Goal: Transaction & Acquisition: Purchase product/service

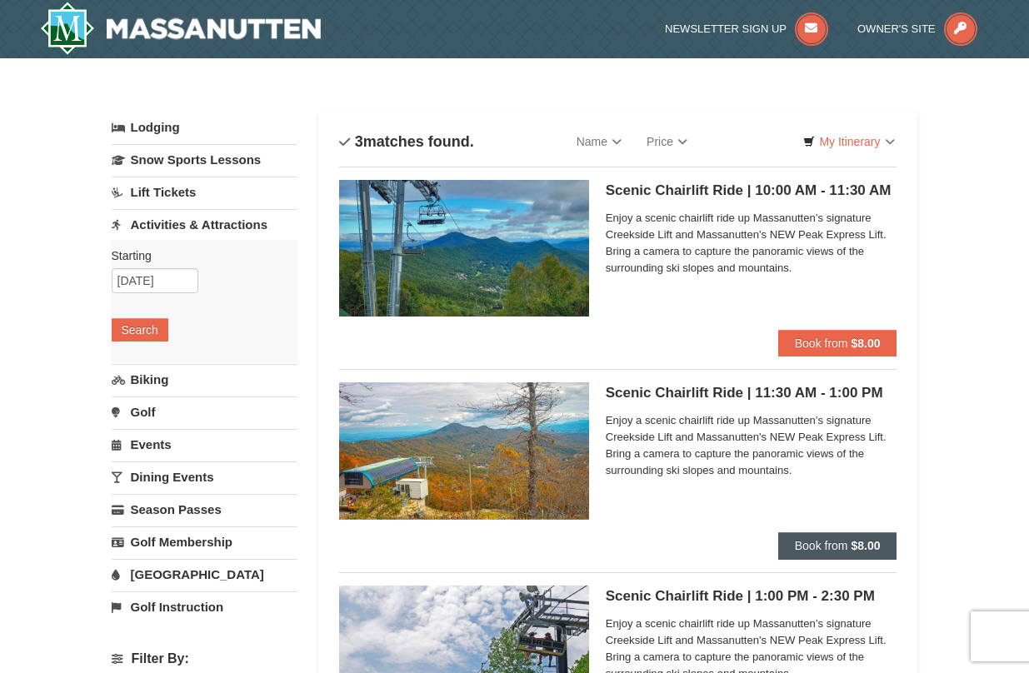
click at [829, 539] on span "Book from" at bounding box center [821, 545] width 53 height 13
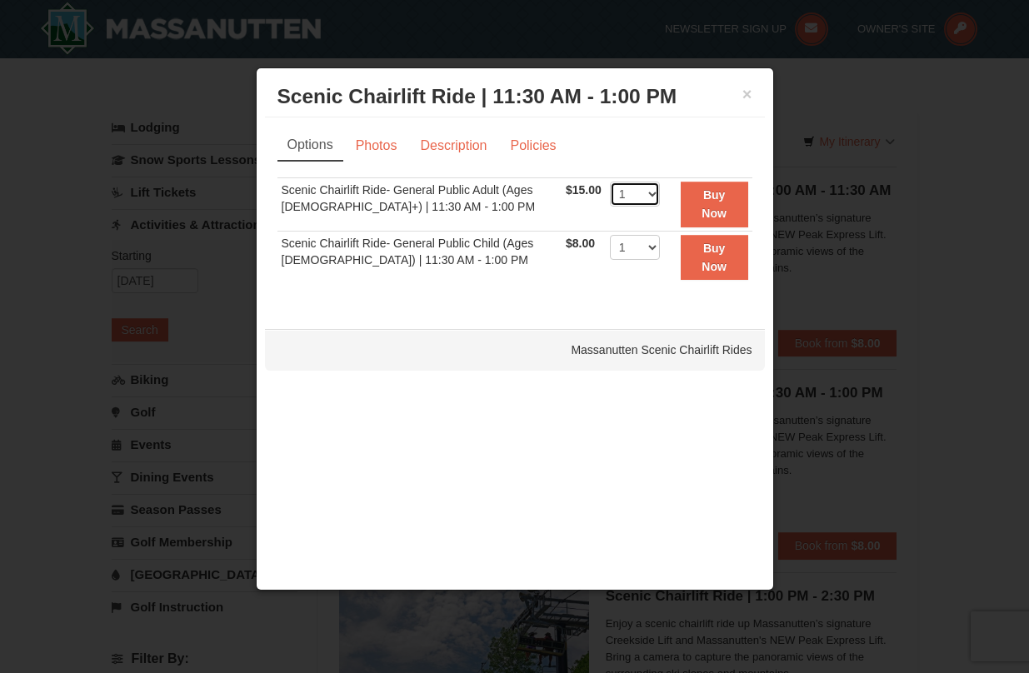
select select "7"
select select "3"
click at [709, 214] on strong "Buy Now" at bounding box center [714, 204] width 25 height 32
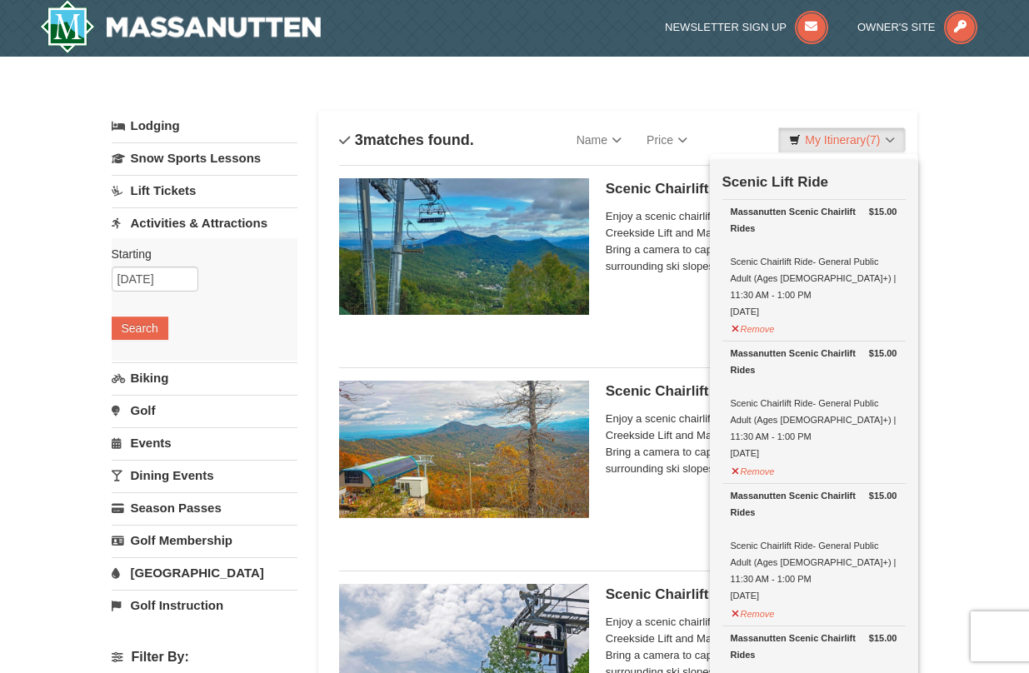
scroll to position [5, 0]
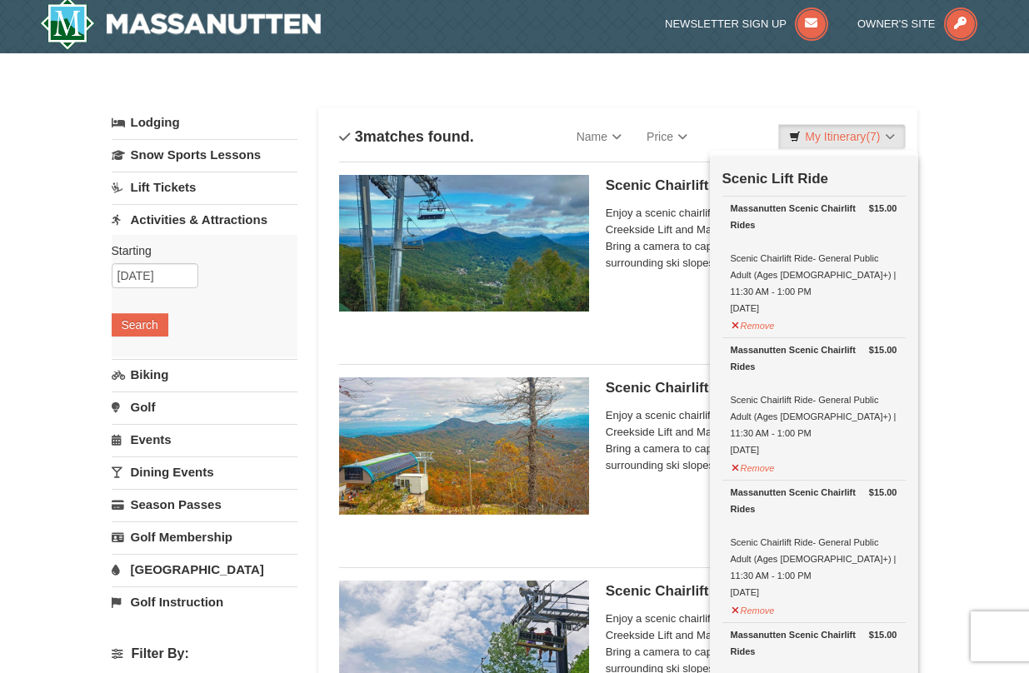
click at [624, 495] on div "Scenic Chairlift Ride | 11:30 AM - 1:00 PM Massanutten Scenic Chairlift Rides E…" at bounding box center [752, 453] width 292 height 150
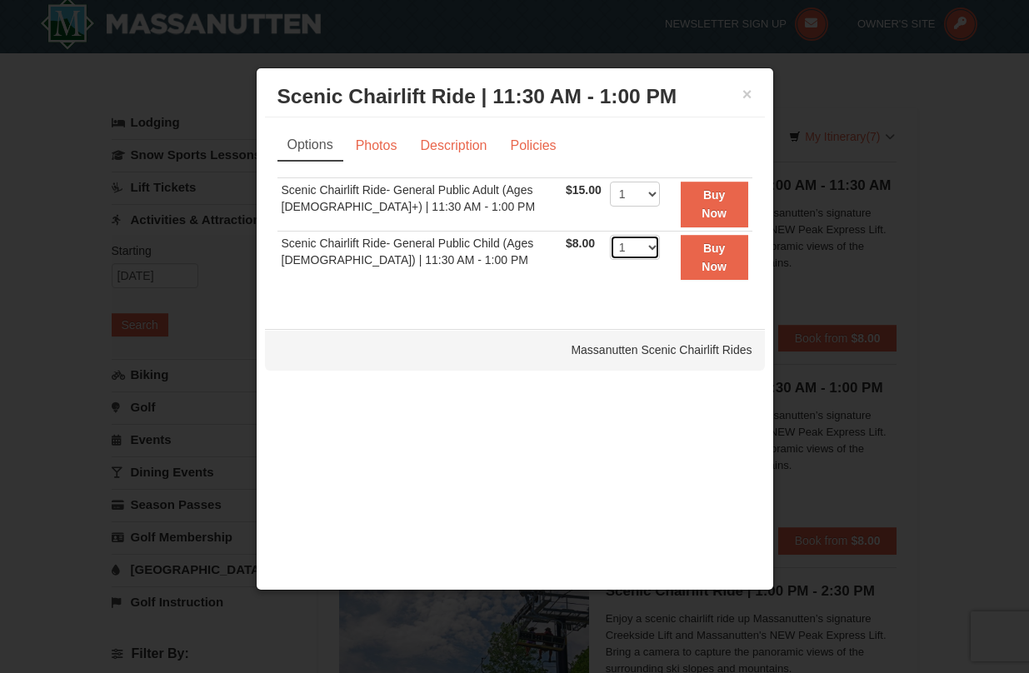
select select "3"
click at [706, 259] on strong "Buy Now" at bounding box center [714, 258] width 25 height 32
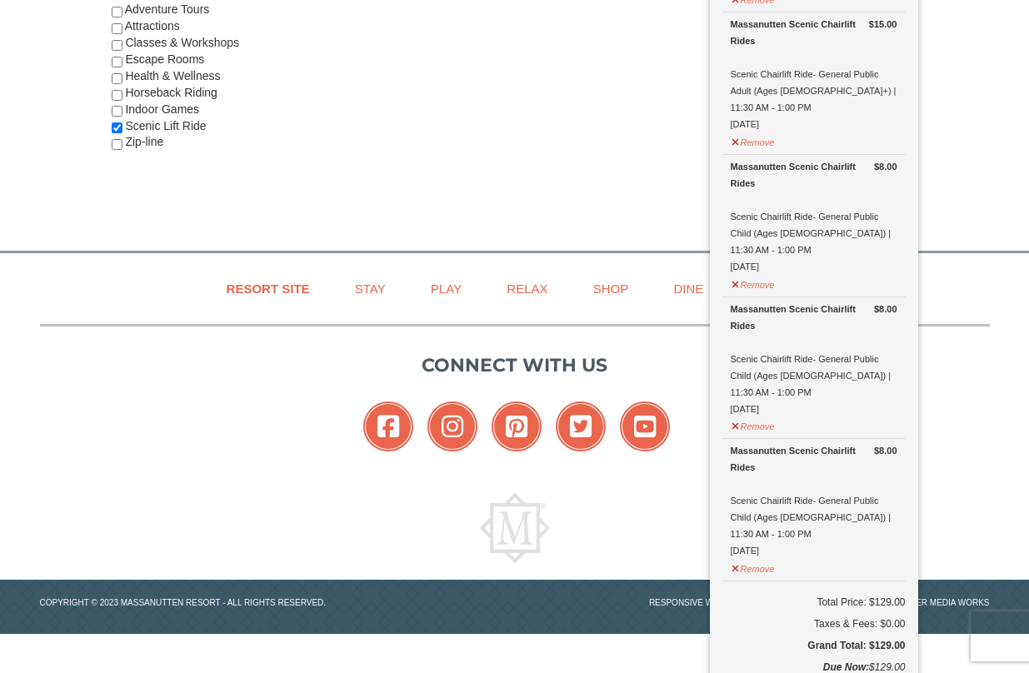
scroll to position [1041, 0]
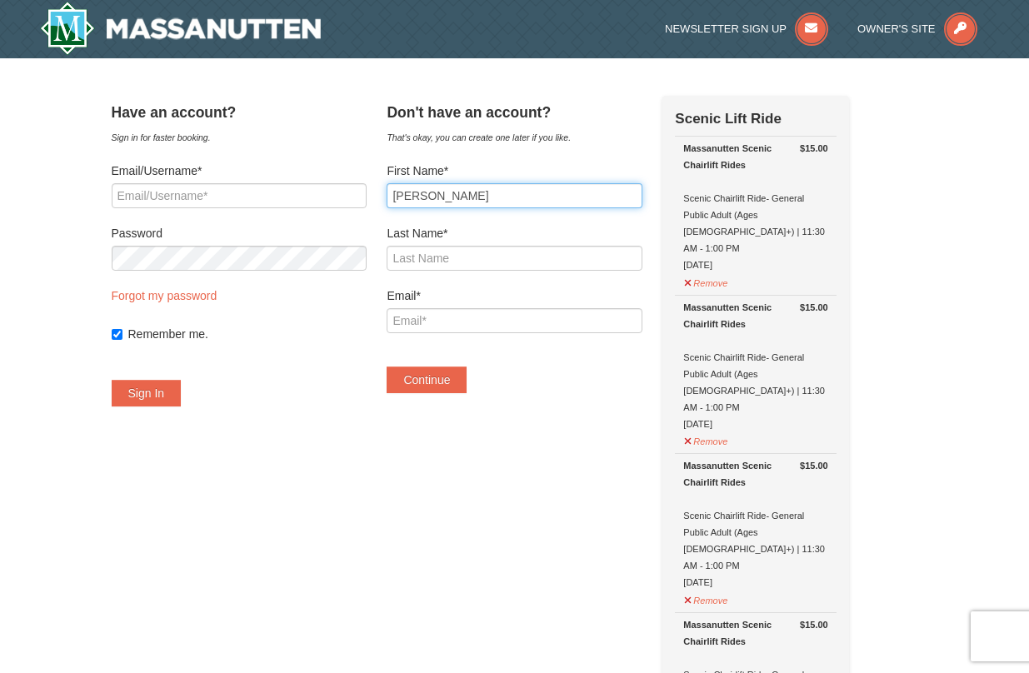
type input "[PERSON_NAME]"
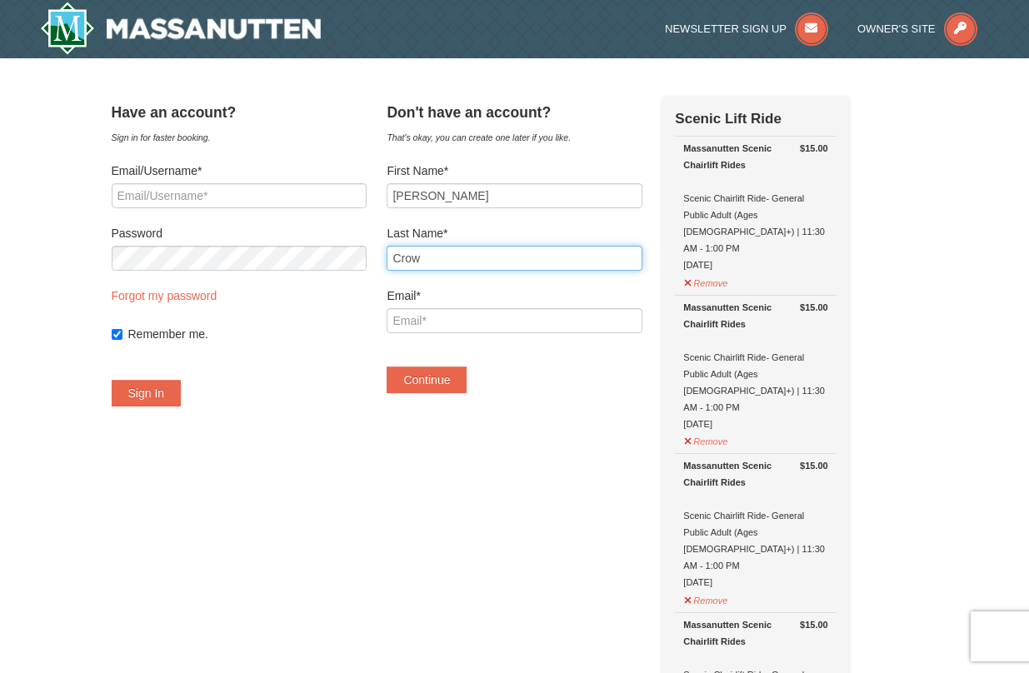
type input "Crow"
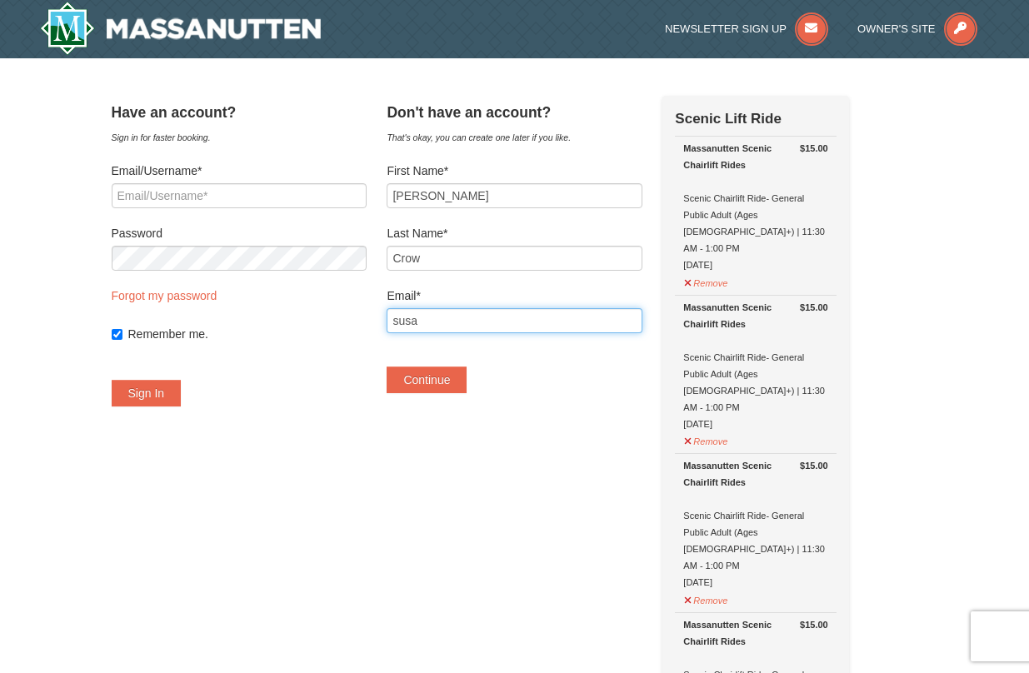
type input "[PERSON_NAME]"
type input "[EMAIL_ADDRESS][DOMAIN_NAME]"
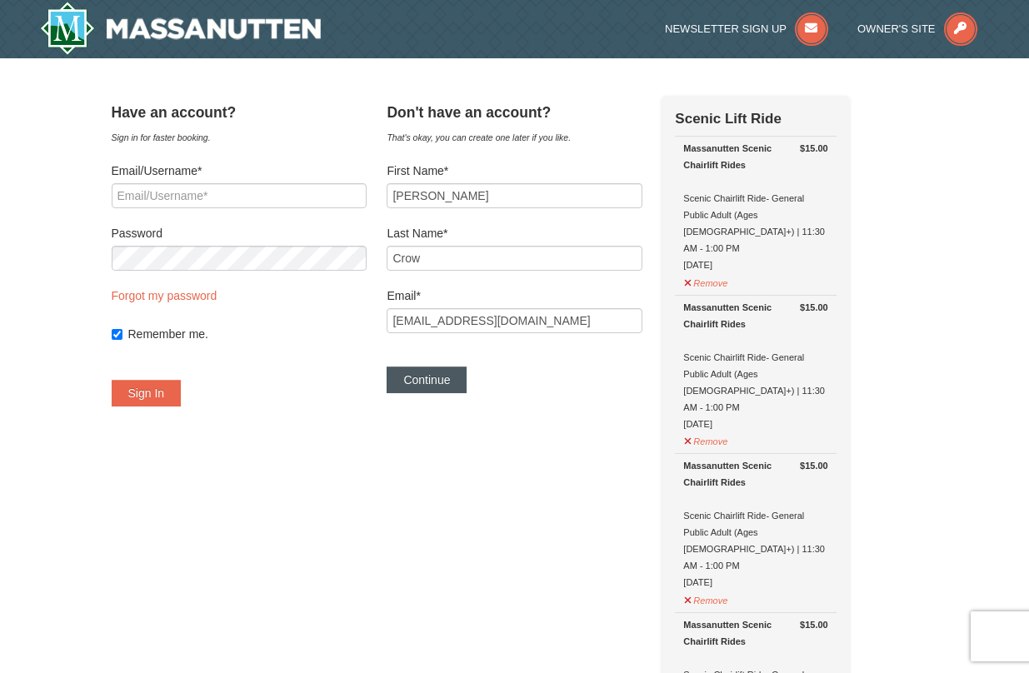
click at [444, 380] on button "Continue" at bounding box center [427, 380] width 80 height 27
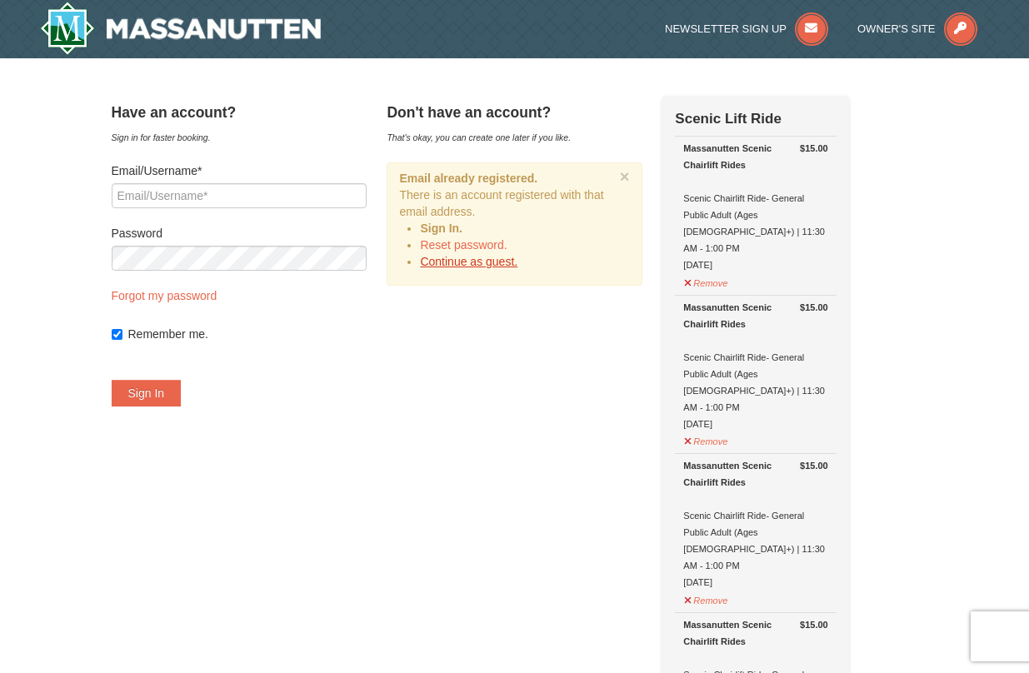
click at [487, 264] on link "Continue as guest." at bounding box center [469, 261] width 98 height 13
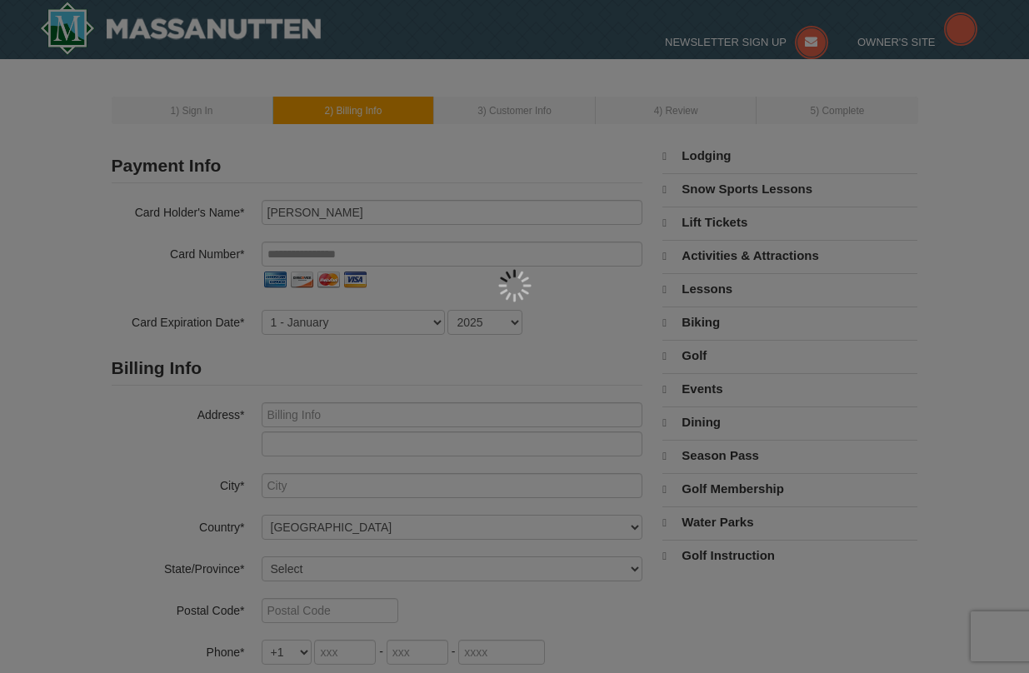
select select "10"
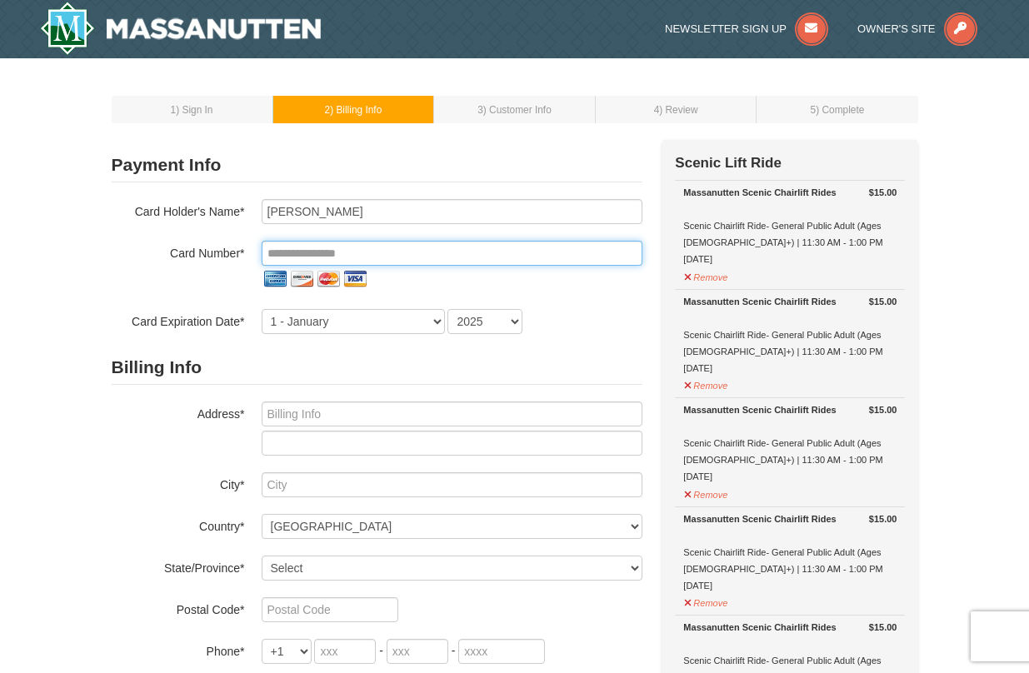
click at [463, 261] on input "tel" at bounding box center [452, 253] width 381 height 25
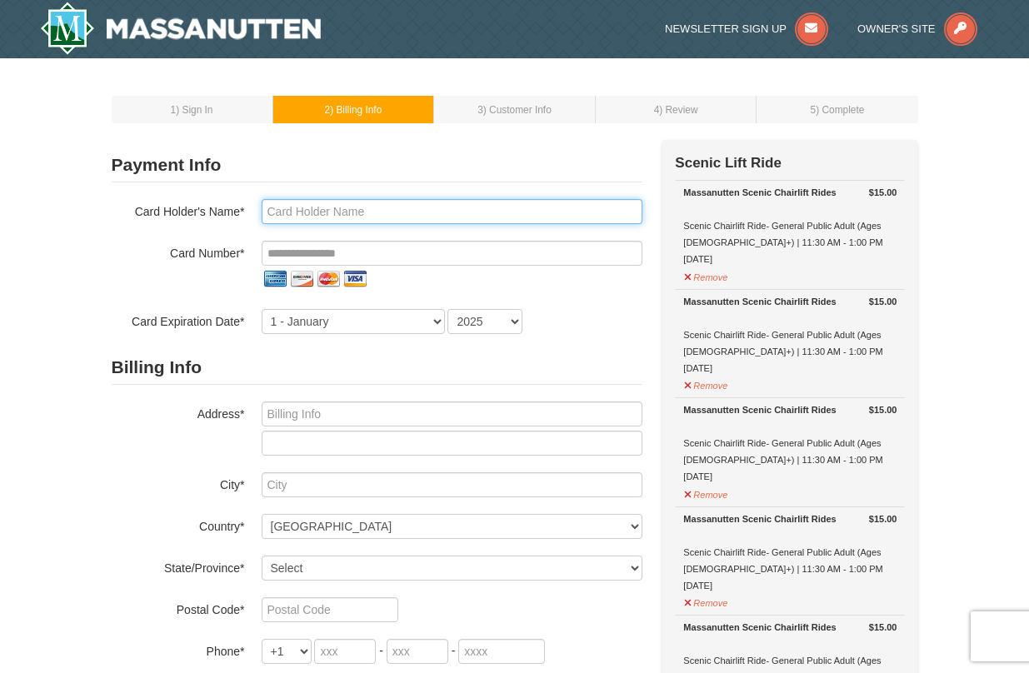
type input "Susan E Crow"
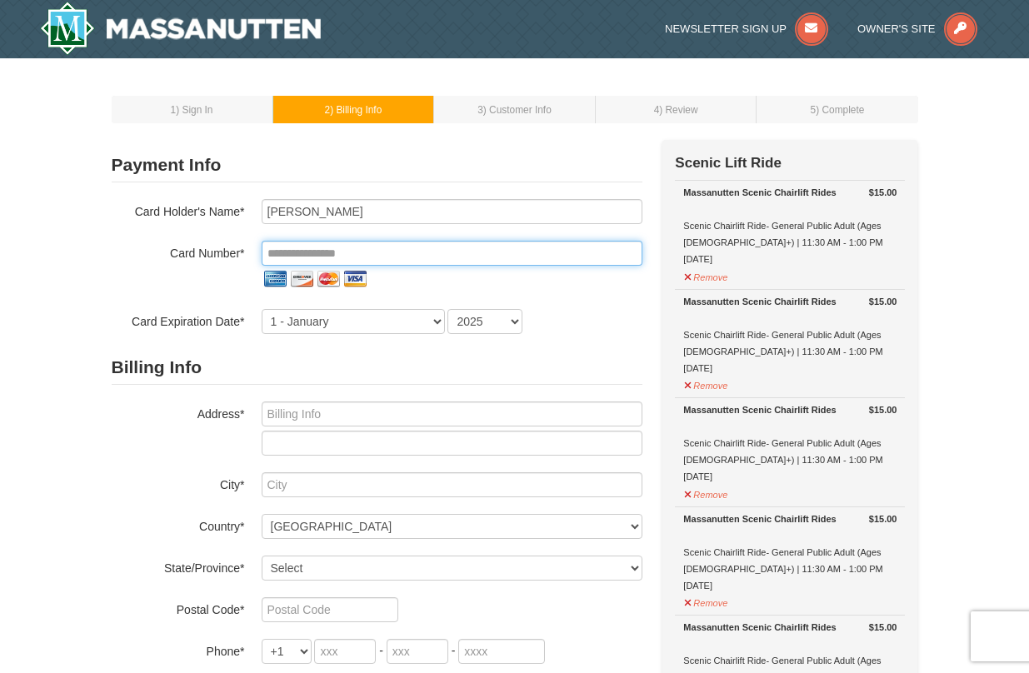
type input "**********"
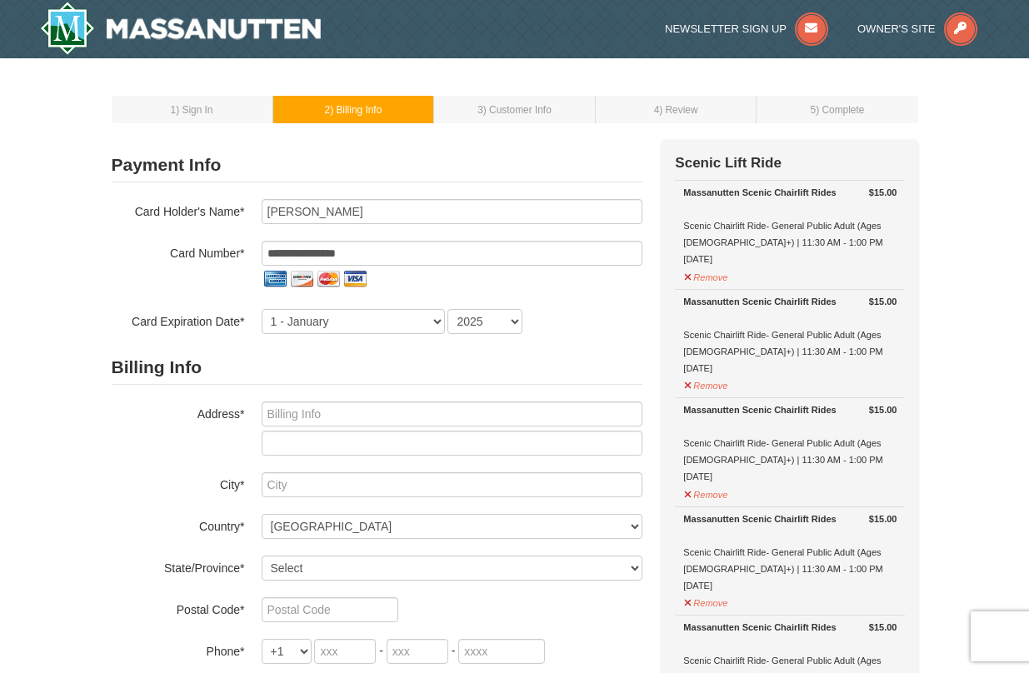
select select "2027"
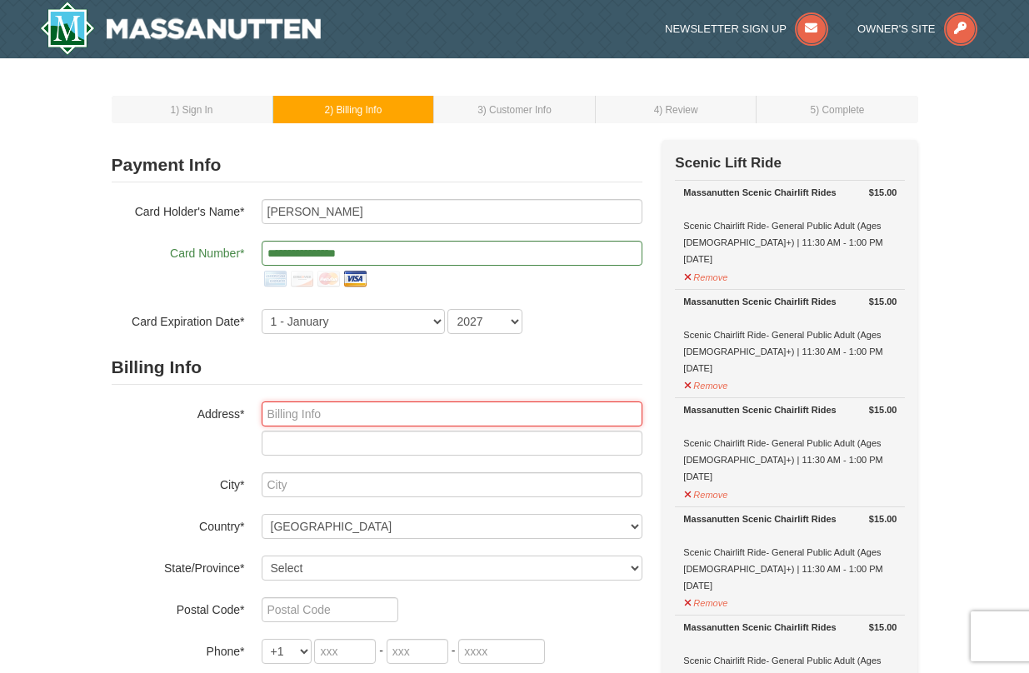
click at [422, 416] on input "text" at bounding box center [452, 414] width 381 height 25
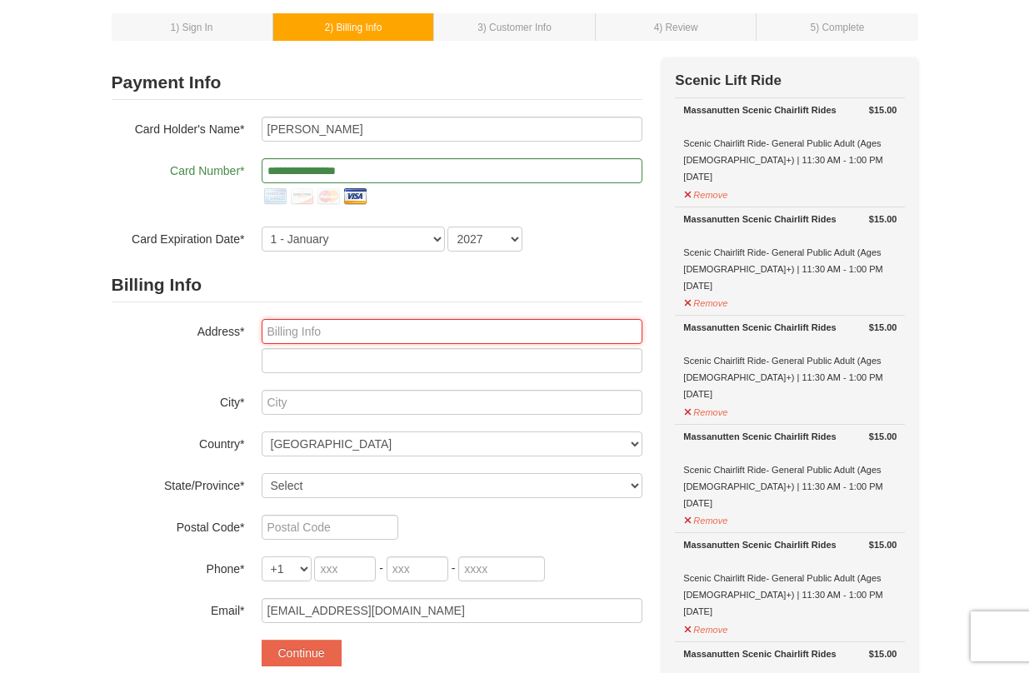
scroll to position [83, 0]
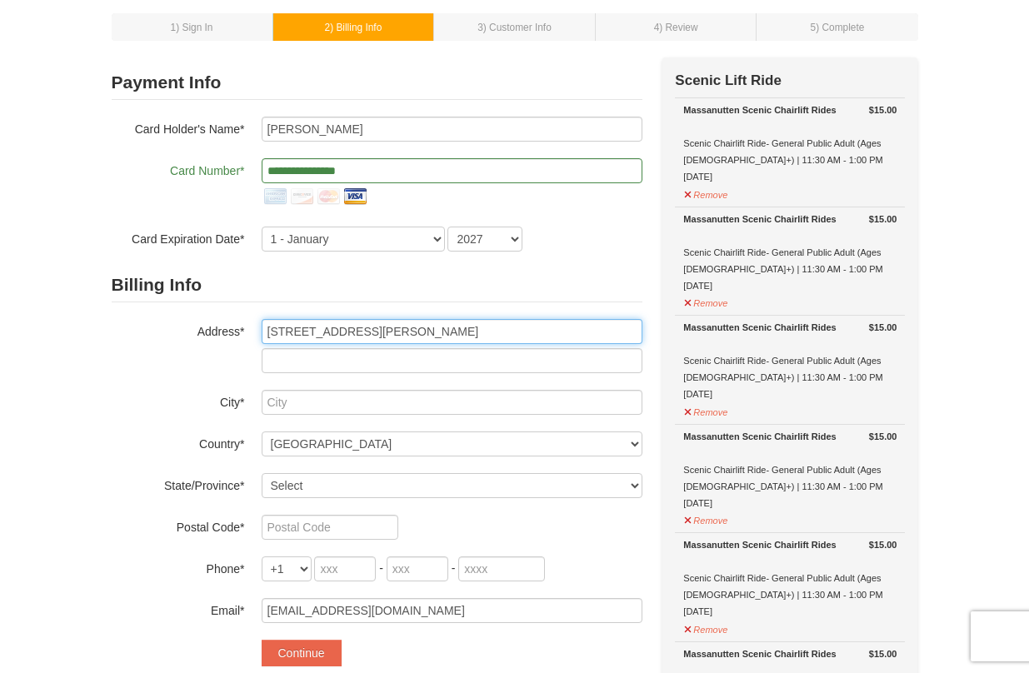
type input "3181 Beaumont Woods Pl"
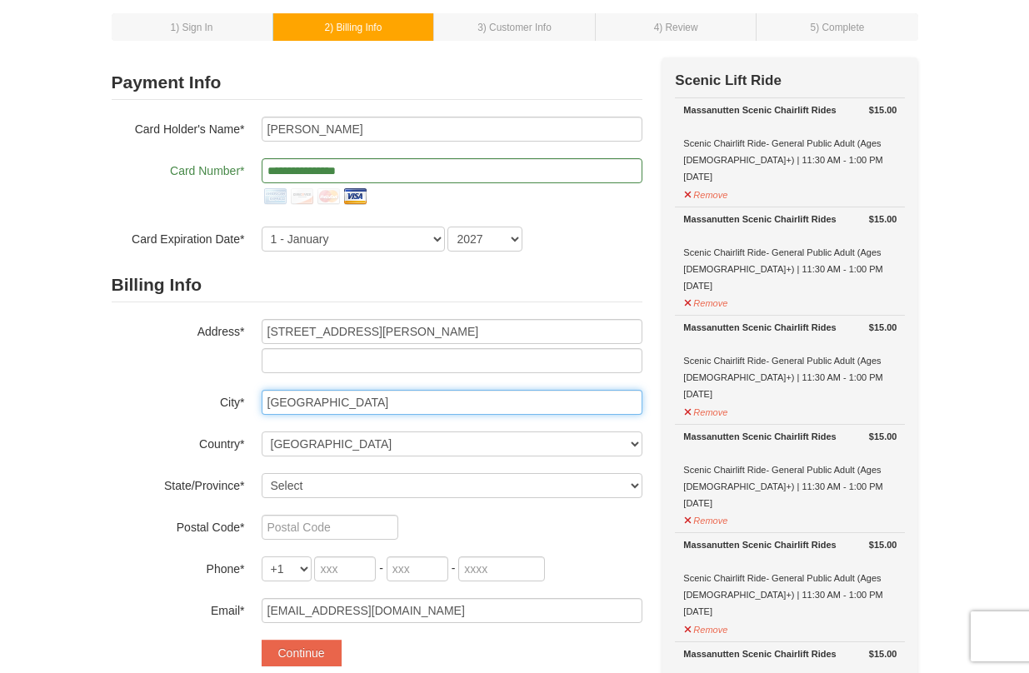
type input "Honolulu"
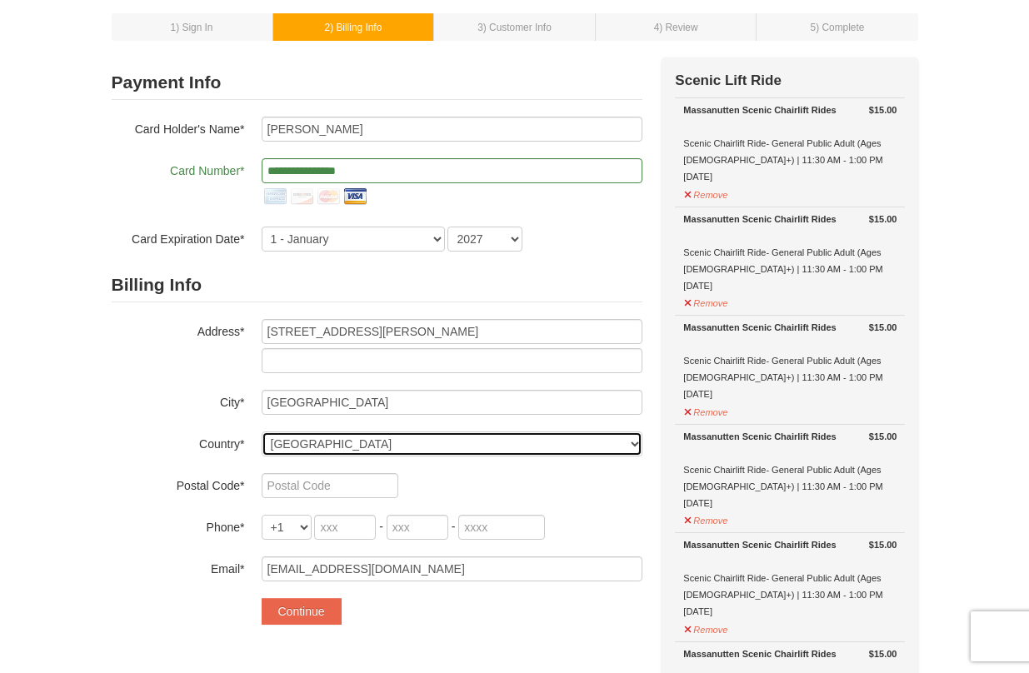
select select "US"
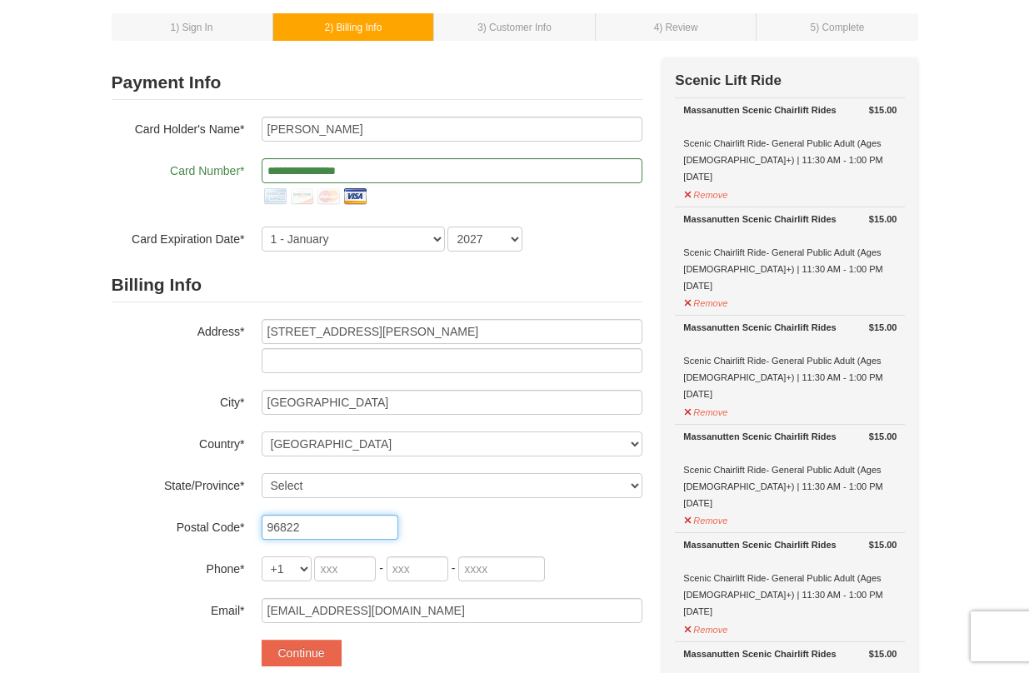
type input "96822"
click at [352, 573] on input "tel" at bounding box center [345, 569] width 62 height 25
type input "808"
type input "354"
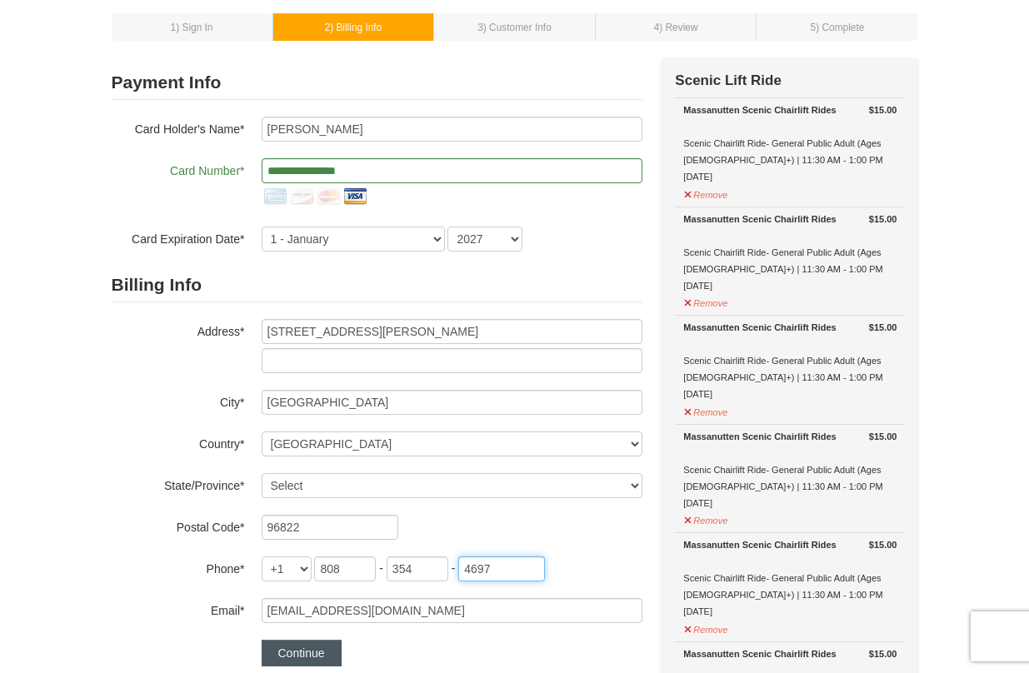
type input "4697"
click at [308, 651] on button "Continue" at bounding box center [302, 653] width 80 height 27
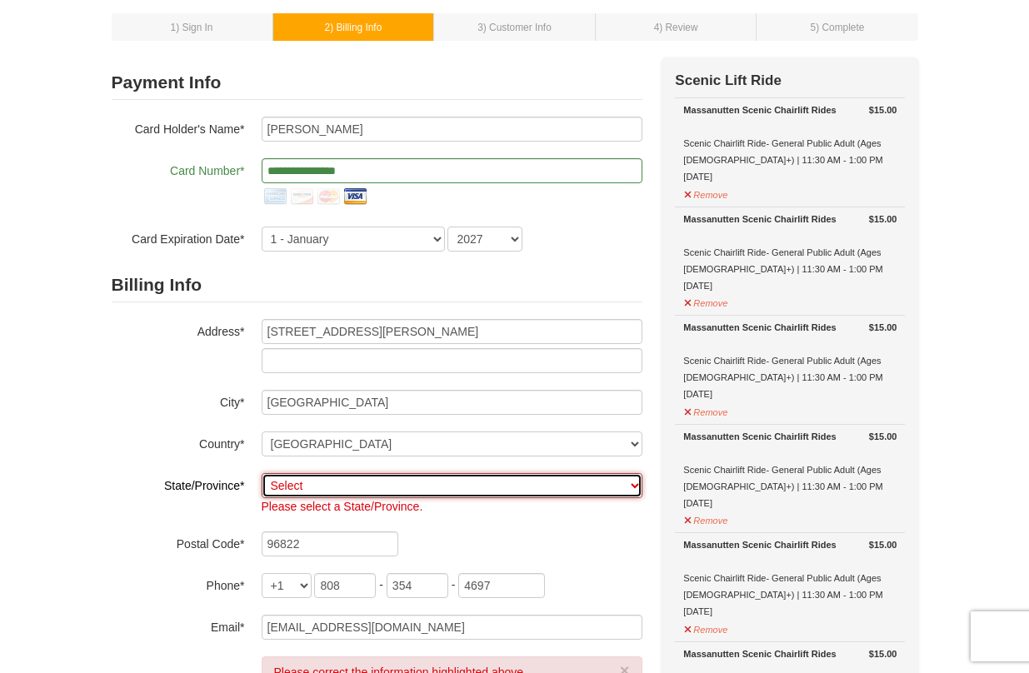
click at [387, 488] on select "Select Alabama Alaska American Samoa Arizona Arkansas California Colorado Conne…" at bounding box center [452, 485] width 381 height 25
select select "HI"
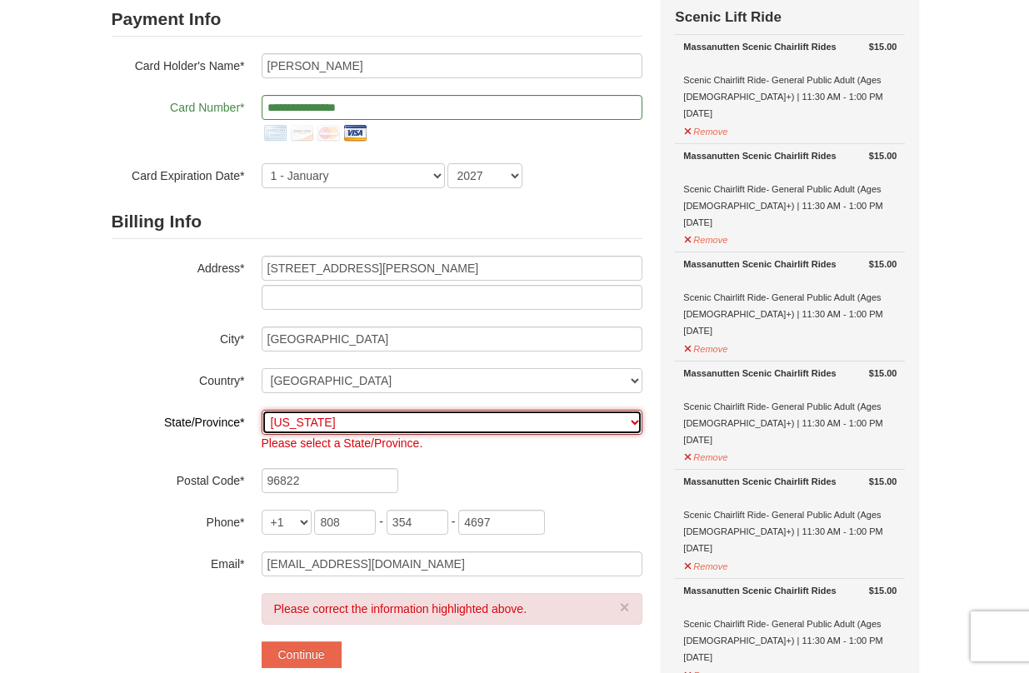
scroll to position [173, 0]
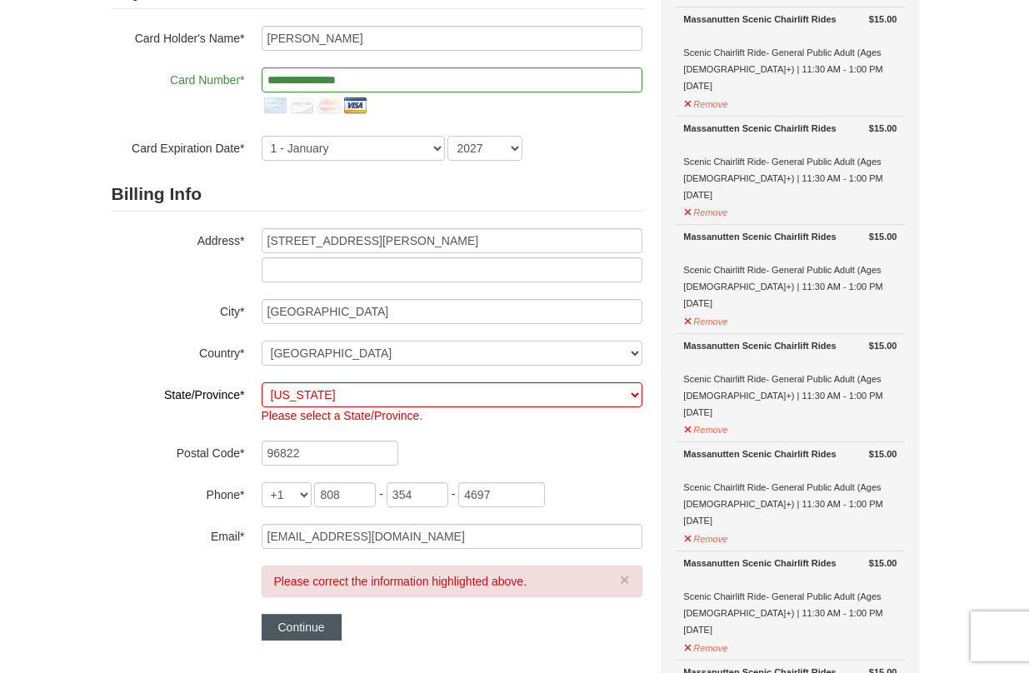
click at [308, 631] on button "Continue" at bounding box center [302, 627] width 80 height 27
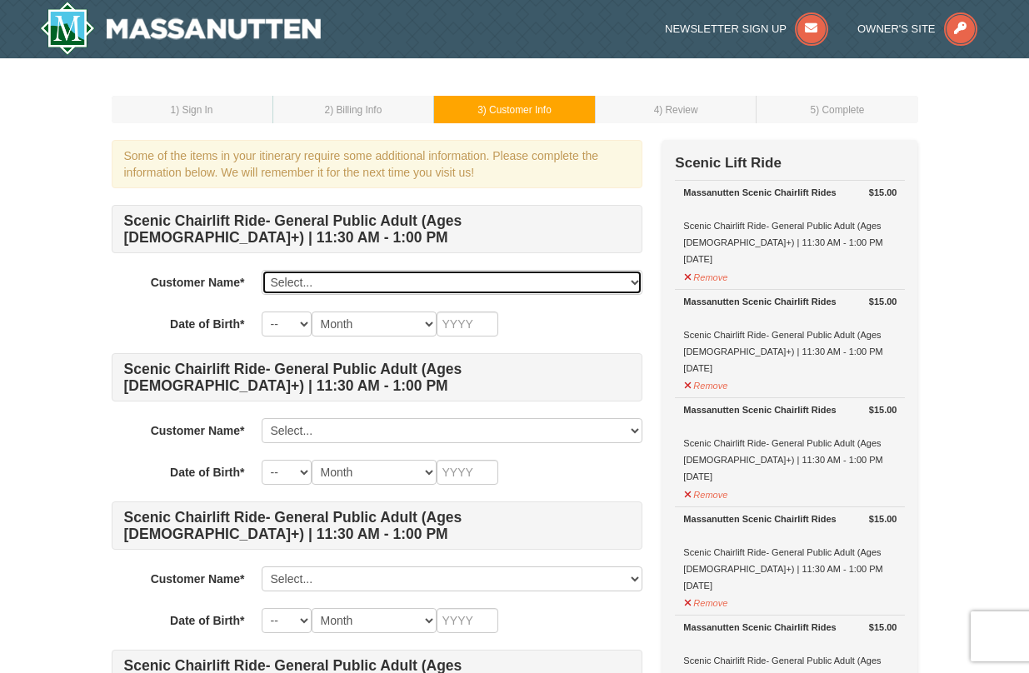
click at [629, 283] on select "Select... Susan Crow Add New..." at bounding box center [452, 282] width 381 height 25
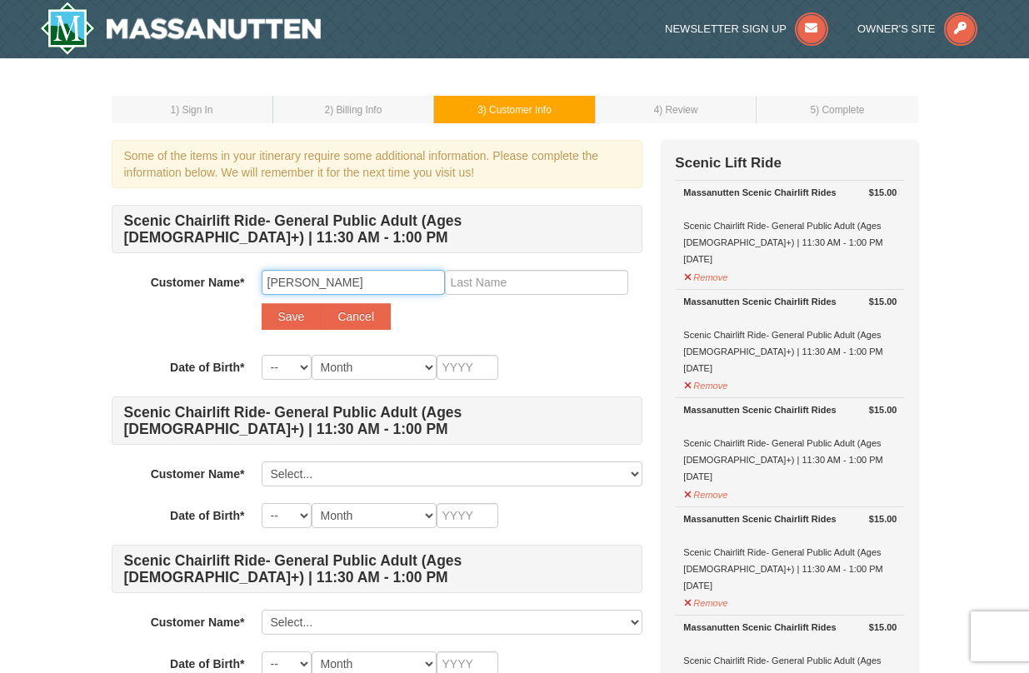
type input "Stephanie"
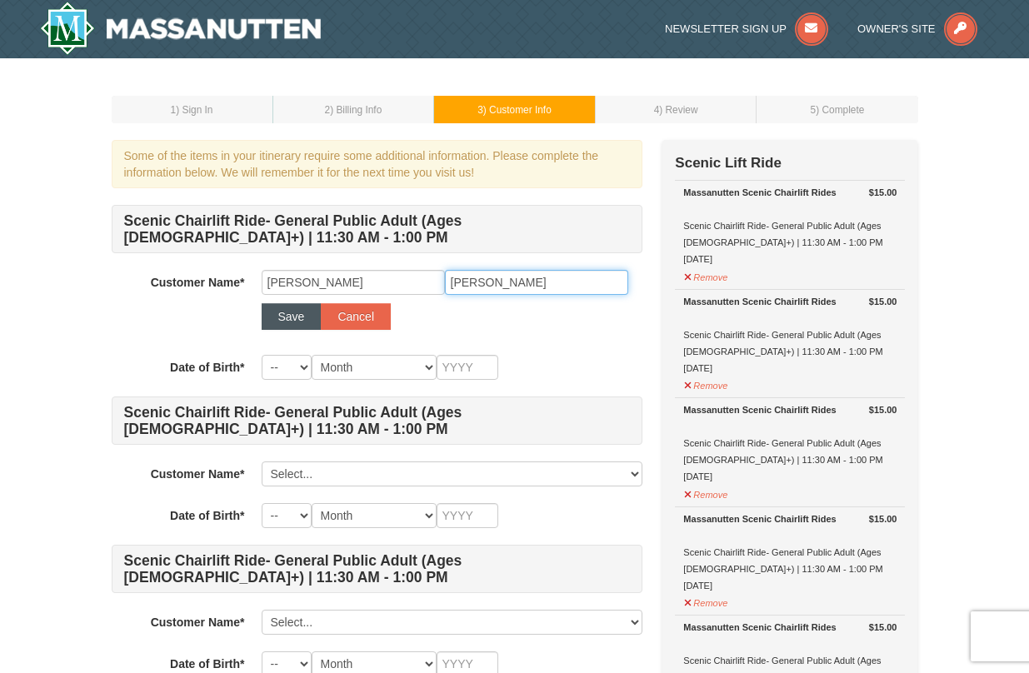
type input "Clement"
click at [293, 315] on button "Save" at bounding box center [292, 316] width 60 height 27
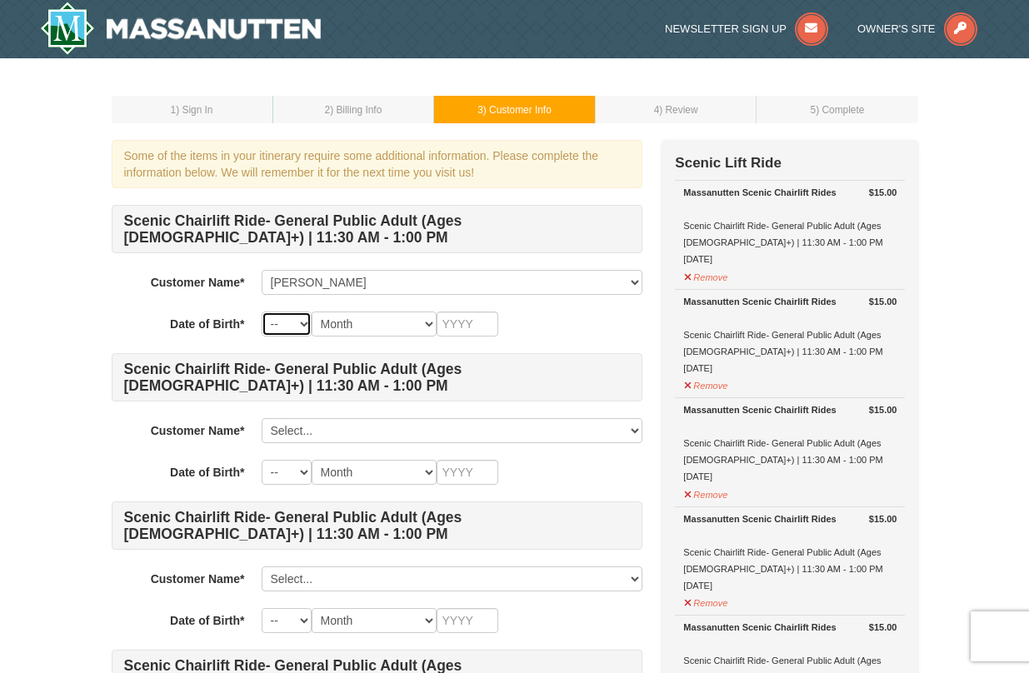
click at [297, 326] on select "-- 01 02 03 04 05 06 07 08 09 10 11 12 13 14 15 16 17 18 19 20 21 22 23 24 25 2…" at bounding box center [287, 324] width 50 height 25
select select "05"
click at [408, 324] on select "Month January February March April May June July August September October Novem…" at bounding box center [374, 324] width 125 height 25
select select "05"
select select "03"
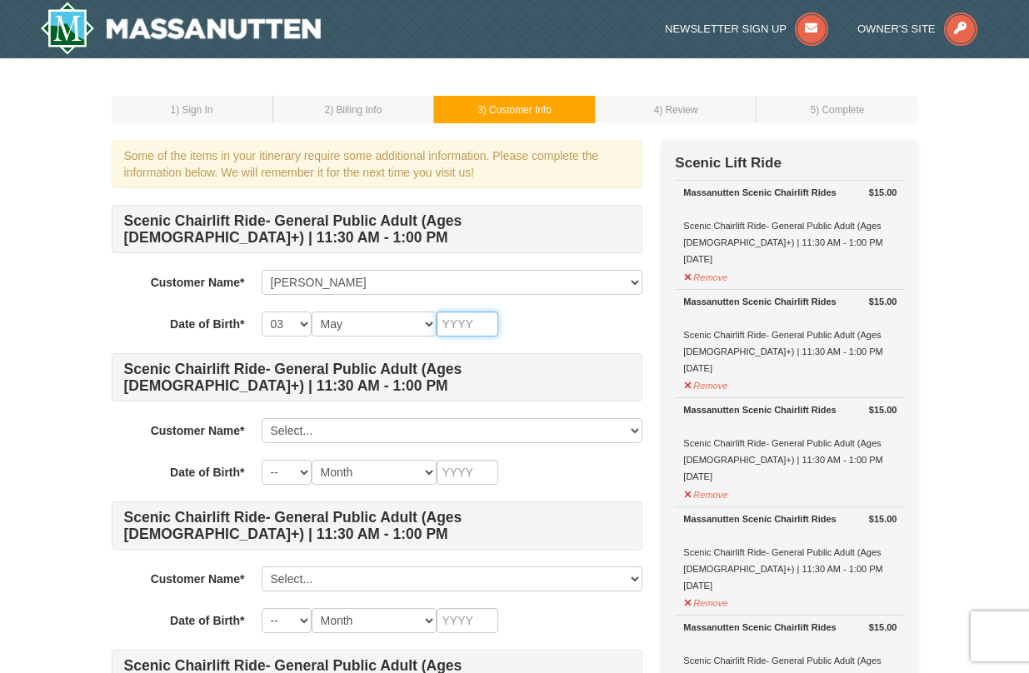
click at [464, 328] on input "text" at bounding box center [468, 324] width 62 height 25
type input "1983"
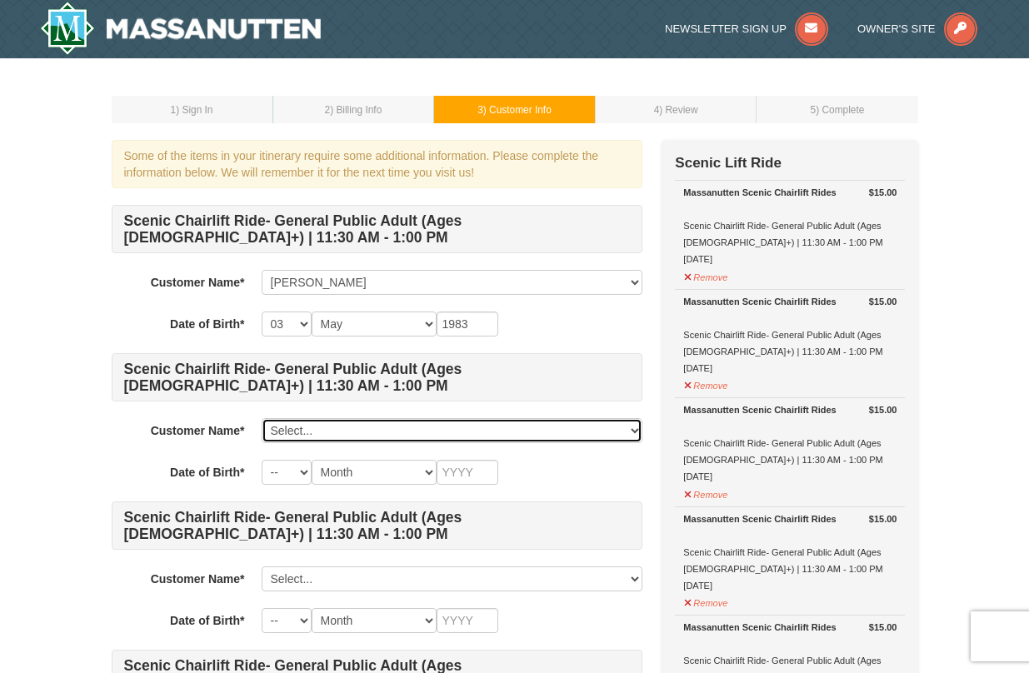
click at [408, 425] on select "Select... Susan Crow Stephanie Clement Add New..." at bounding box center [452, 430] width 381 height 25
select select "28346245"
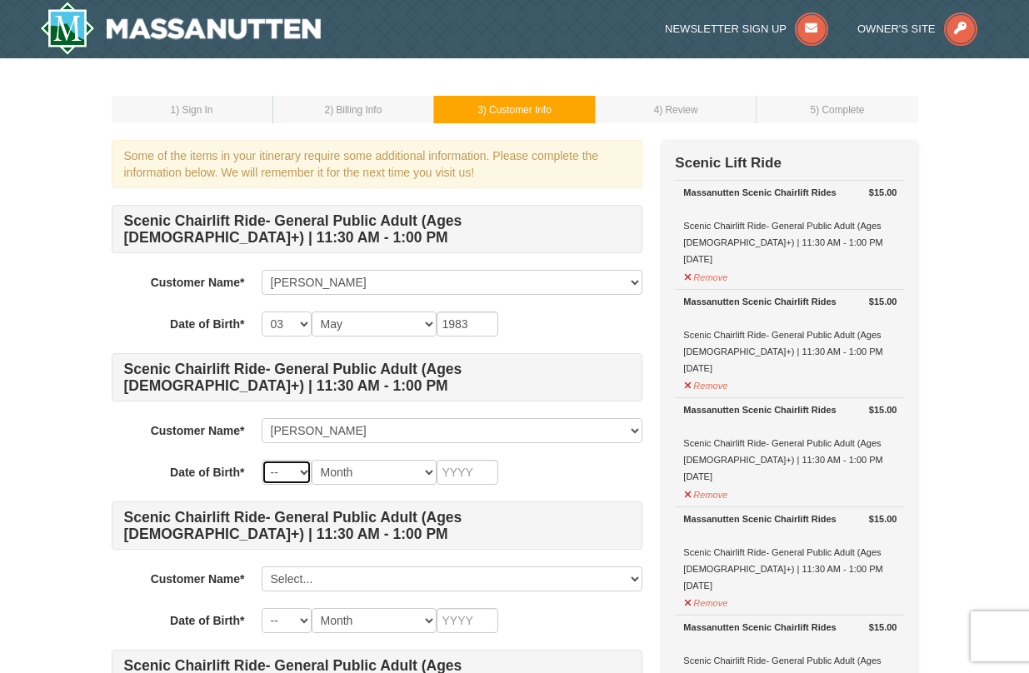
select select "06"
click at [411, 477] on select "Month January February March April May June July August September October Novem…" at bounding box center [374, 472] width 125 height 25
select select "07"
click at [474, 479] on input "text" at bounding box center [468, 472] width 62 height 25
type input "1977"
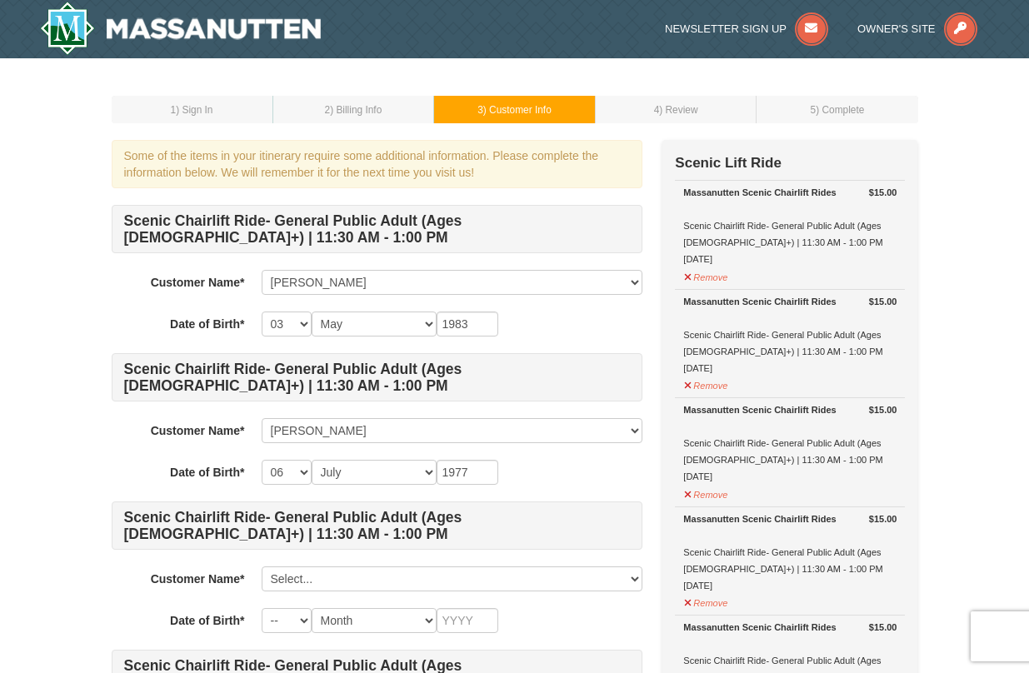
click at [543, 483] on div "-- 01 02 03 04 05 06 07 08 09 10 11 12 13 14 15 16 17 18 19 20 21 22 23 24 25 2…" at bounding box center [452, 472] width 381 height 25
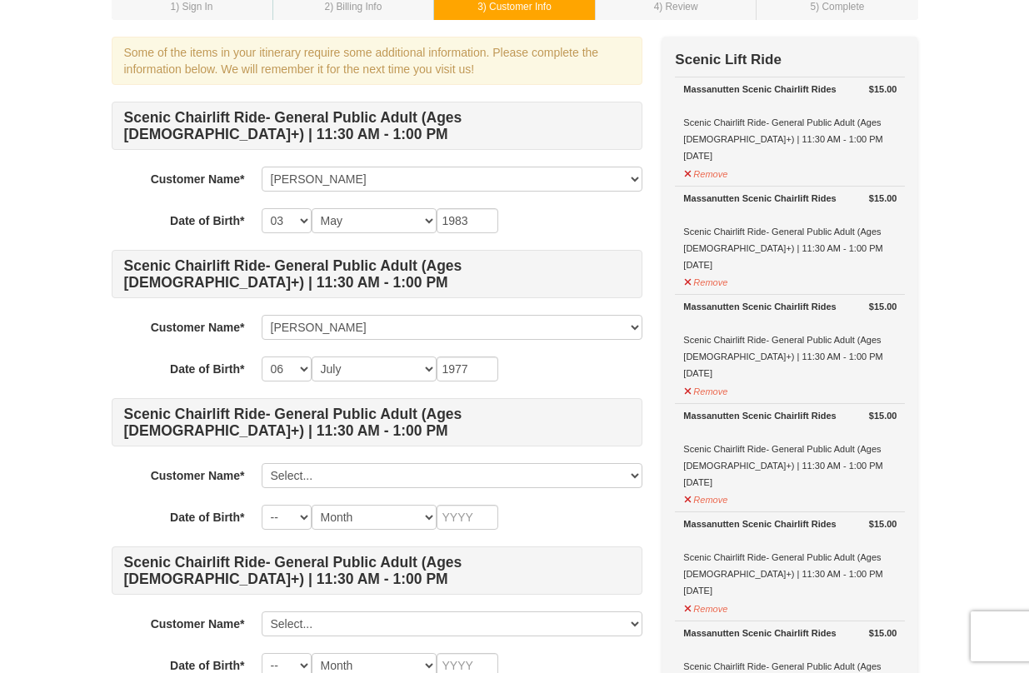
scroll to position [117, 0]
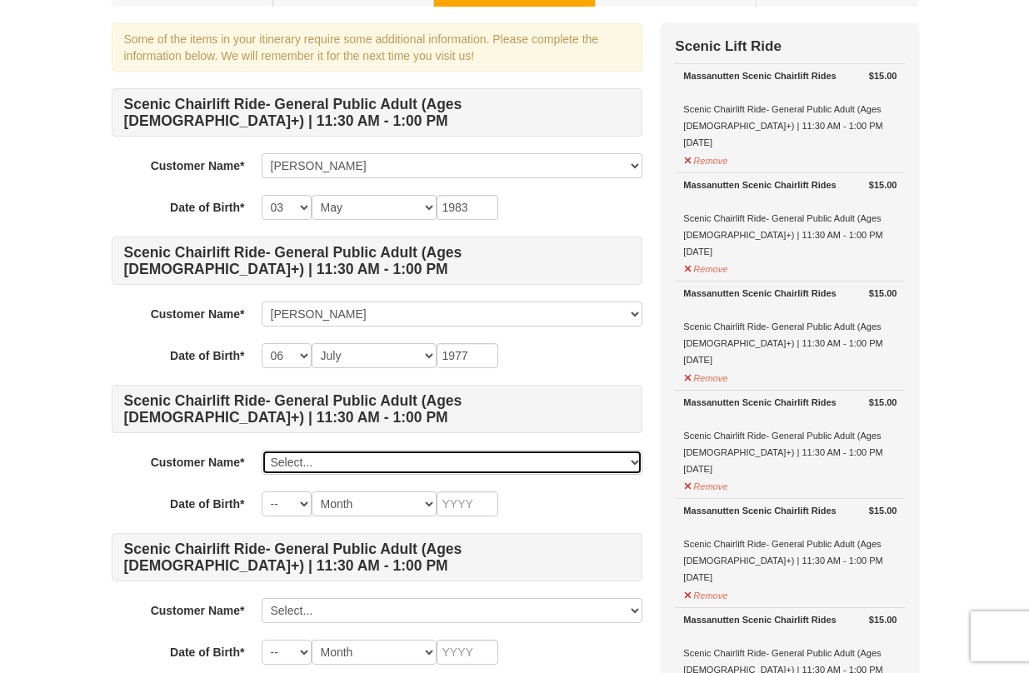
click at [543, 462] on select "Select... Susan Crow Stephanie Clement Add New..." at bounding box center [452, 462] width 381 height 25
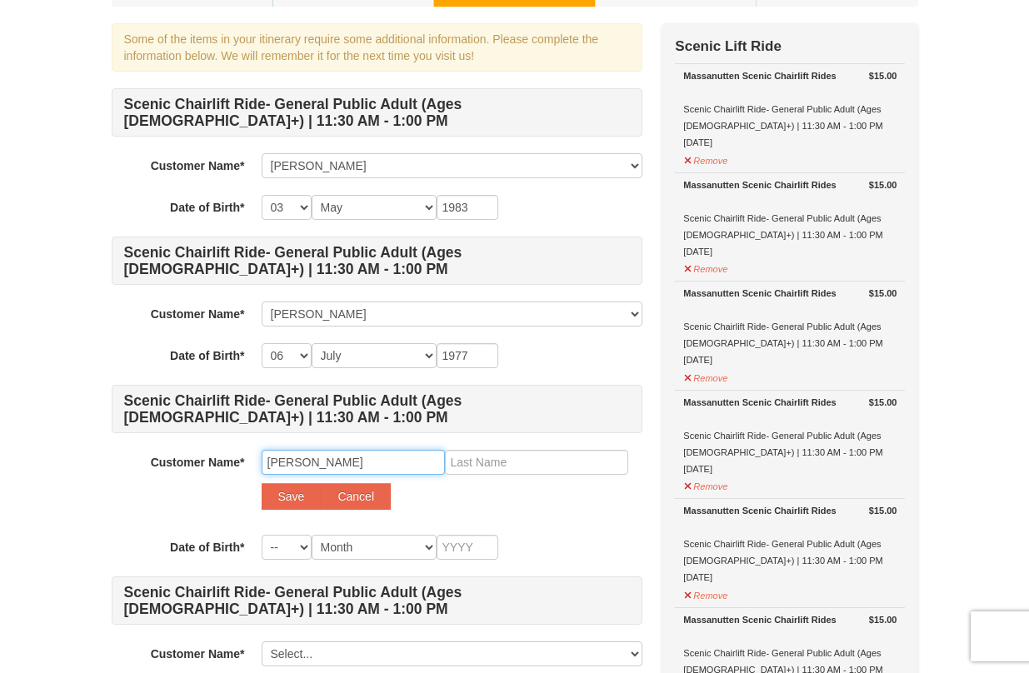
type input "Sarah"
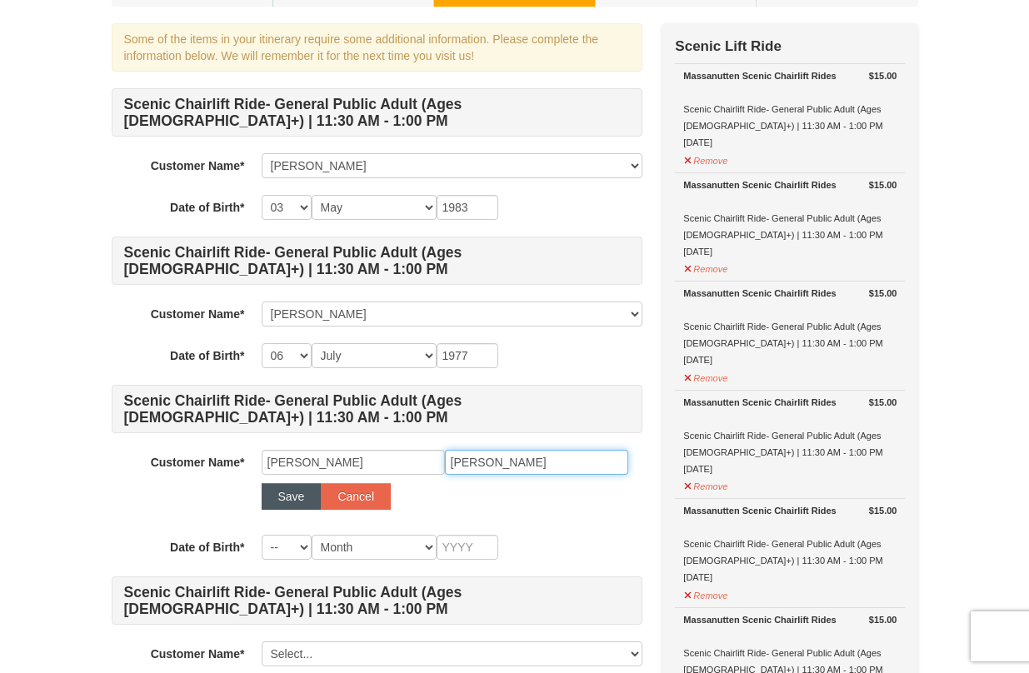
type input "Pender"
click at [283, 495] on button "Save" at bounding box center [292, 496] width 60 height 27
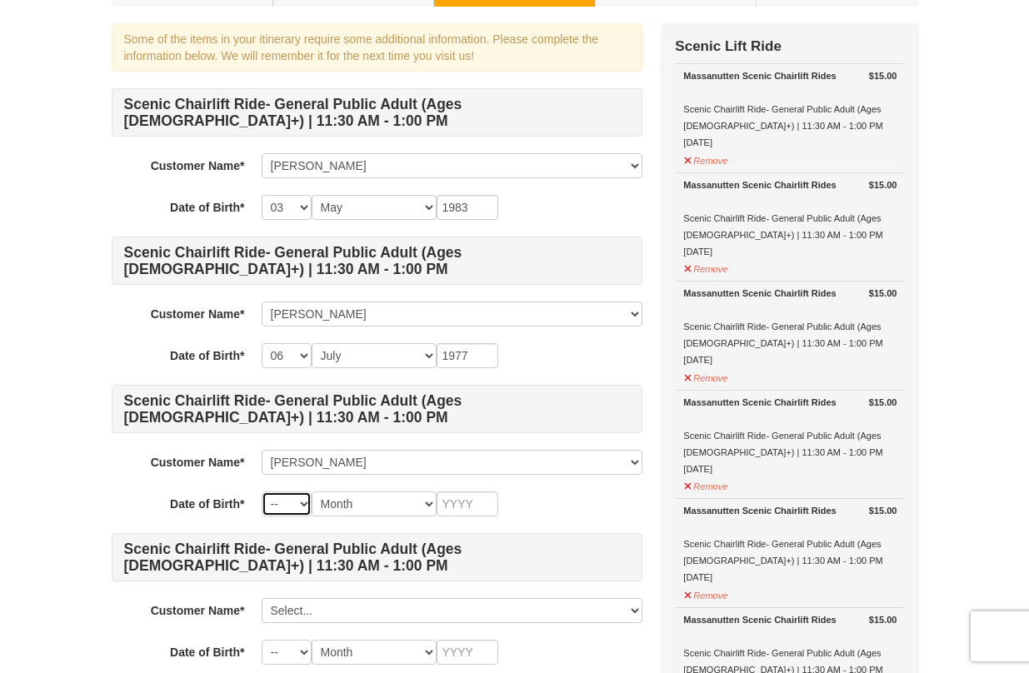
click at [301, 513] on select "-- 01 02 03 04 05 06 07 08 09 10 11 12 13 14 15 16 17 18 19 20 21 22 23 24 25 2…" at bounding box center [287, 504] width 50 height 25
select select "18"
select select "11"
click at [470, 508] on input "text" at bounding box center [468, 504] width 62 height 25
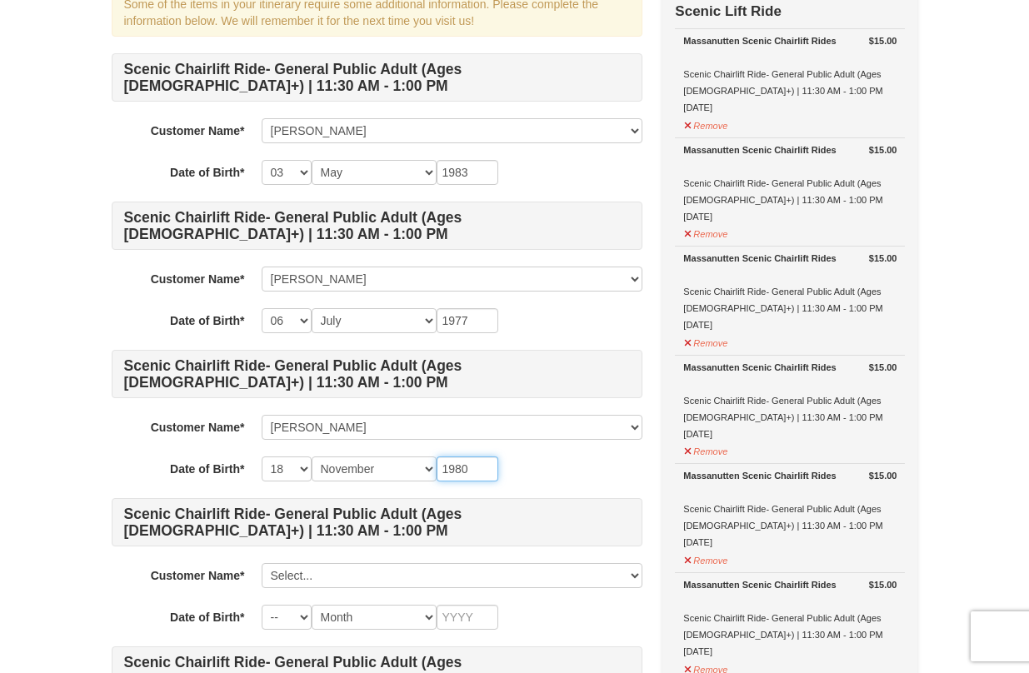
scroll to position [172, 0]
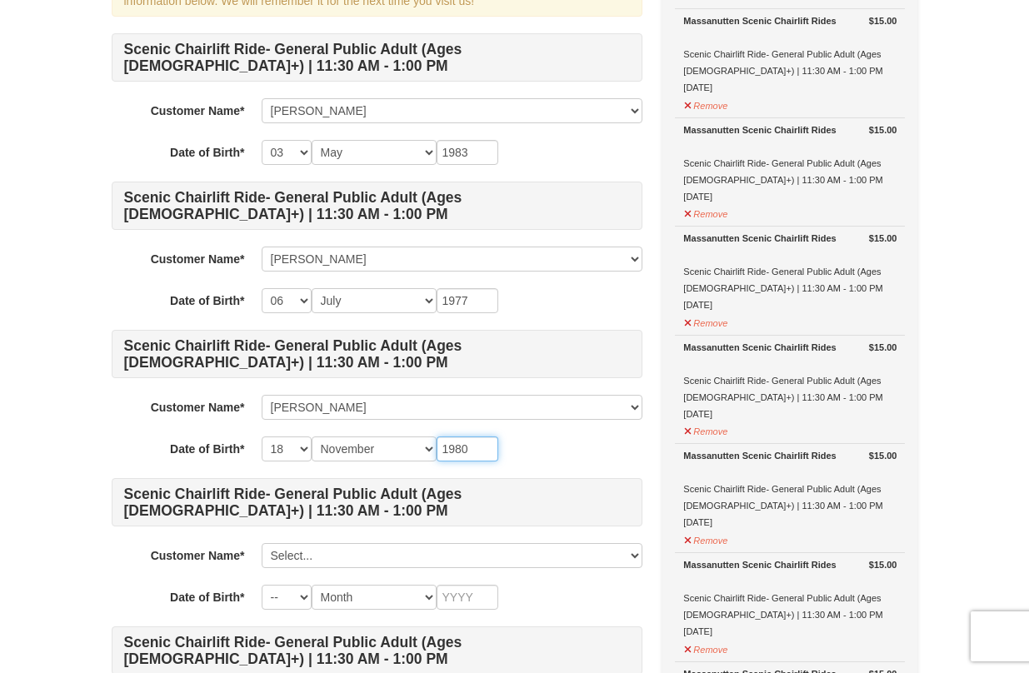
type input "1980"
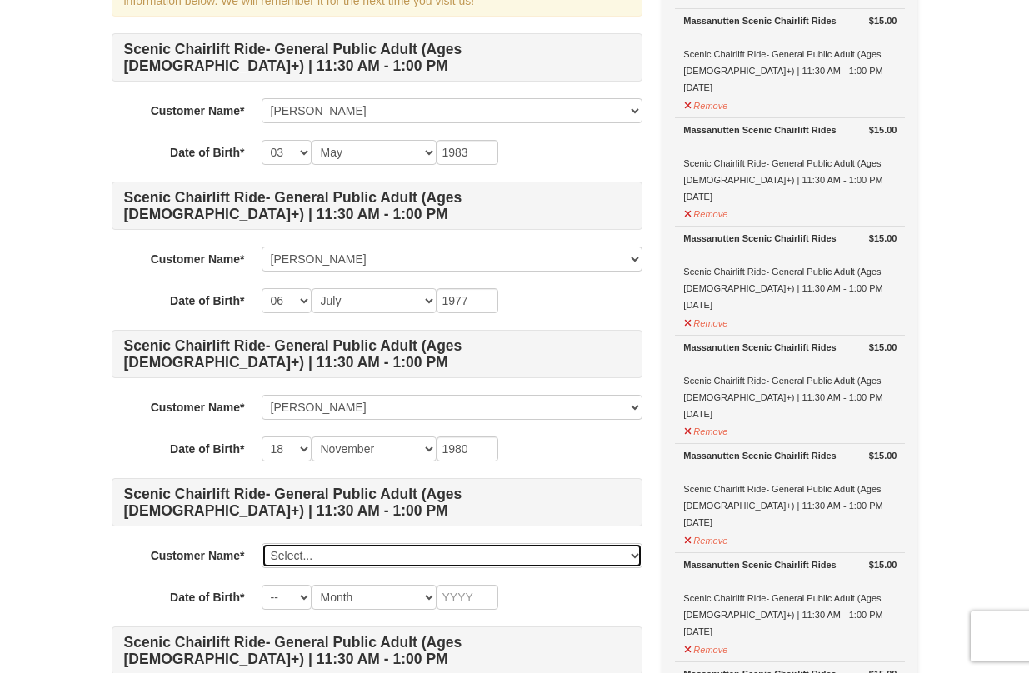
click at [488, 558] on select "Select... Susan Crow Stephanie Clement Sarah Pender Add New..." at bounding box center [452, 555] width 381 height 25
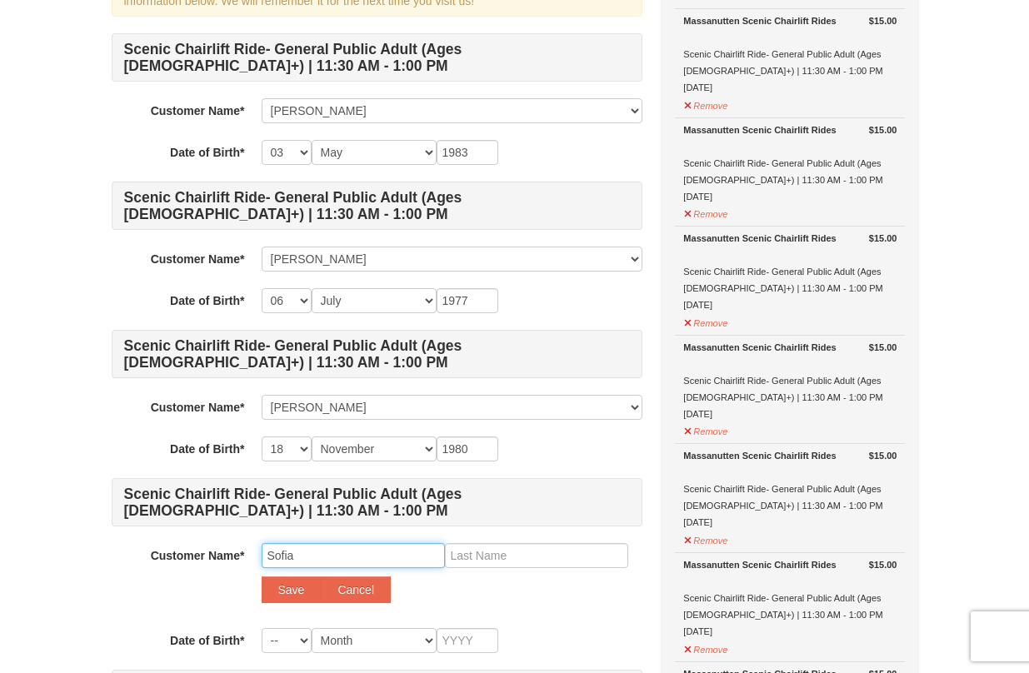
type input "Sofia"
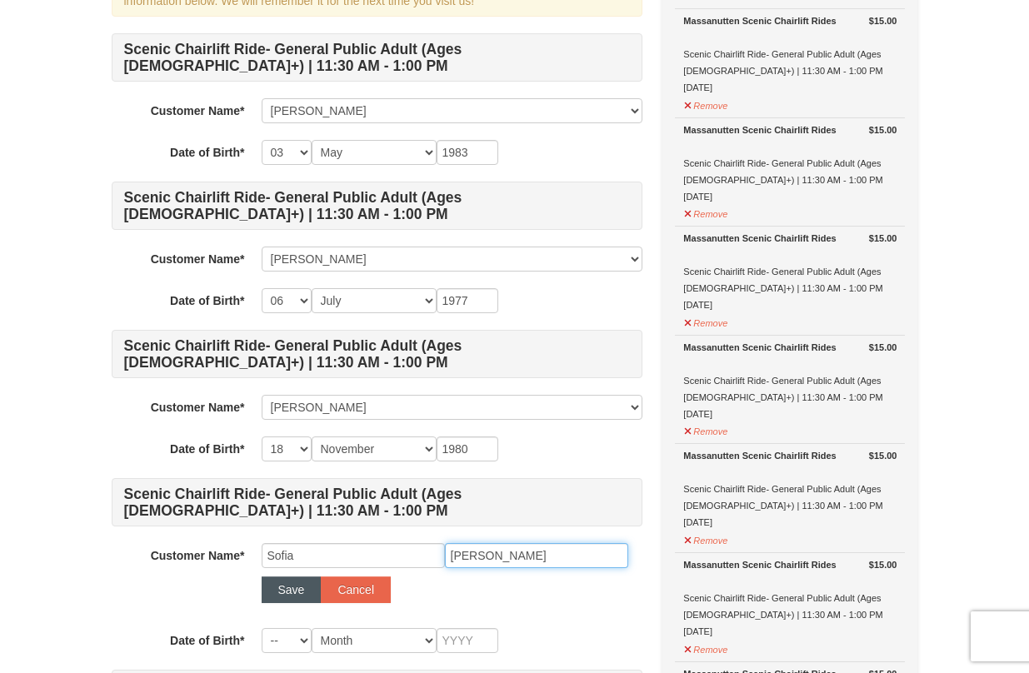
type input "Beilman"
click at [290, 592] on button "Save" at bounding box center [292, 590] width 60 height 27
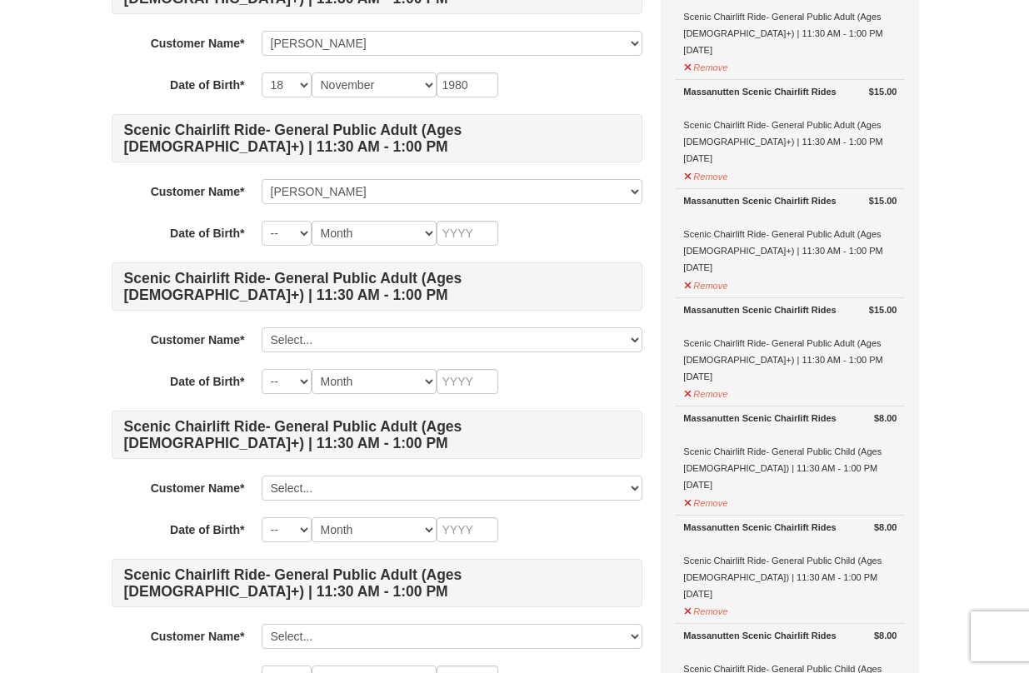
scroll to position [540, 0]
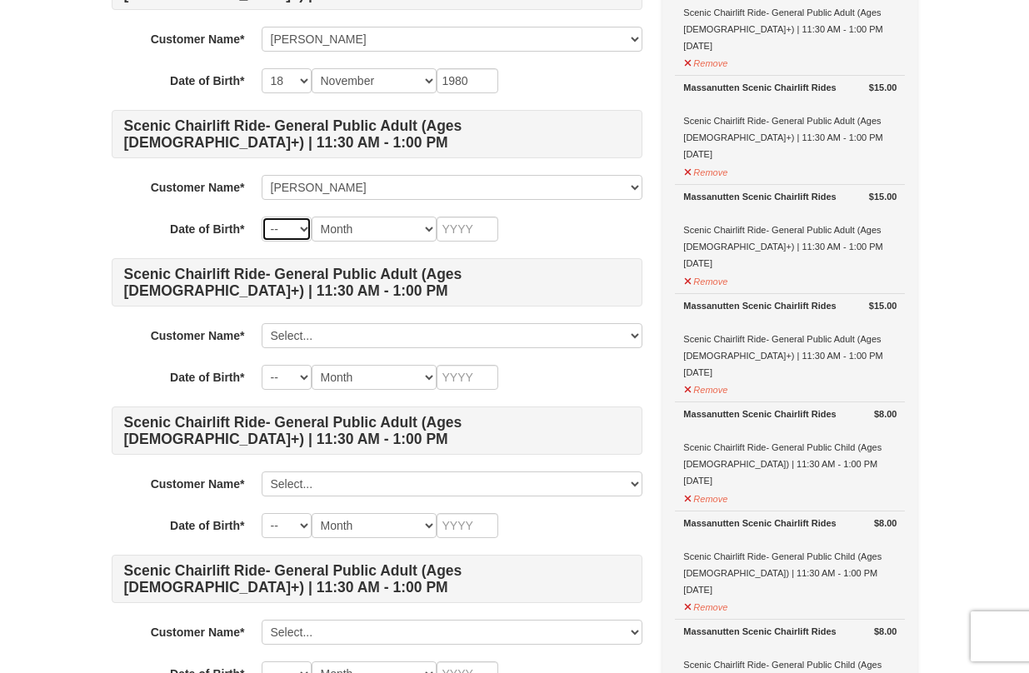
click at [301, 226] on select "-- 01 02 03 04 05 06 07 08 09 10 11 12 13 14 15 16 17 18 19 20 21 22 23 24 25 2…" at bounding box center [287, 229] width 50 height 25
select select "26"
click at [423, 238] on select "Month January February March April May June July August September October Novem…" at bounding box center [374, 229] width 125 height 25
select select "04"
click at [467, 231] on input "text" at bounding box center [468, 229] width 62 height 25
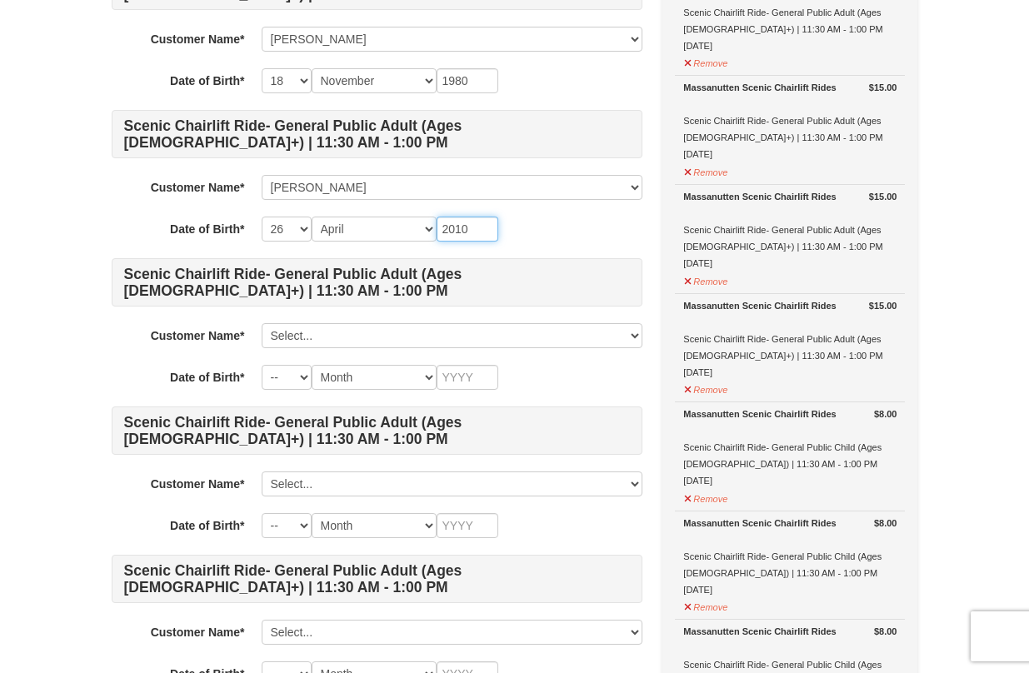
type input "2010"
click at [553, 378] on div "-- 01 02 03 04 05 06 07 08 09 10 11 12 13 14 15 16 17 18 19 20 21 22 23 24 25 2…" at bounding box center [452, 377] width 381 height 25
click at [622, 334] on select "Select... Susan Crow Stephanie Clement Sarah Pender Sofia Beilman Add New..." at bounding box center [452, 335] width 381 height 25
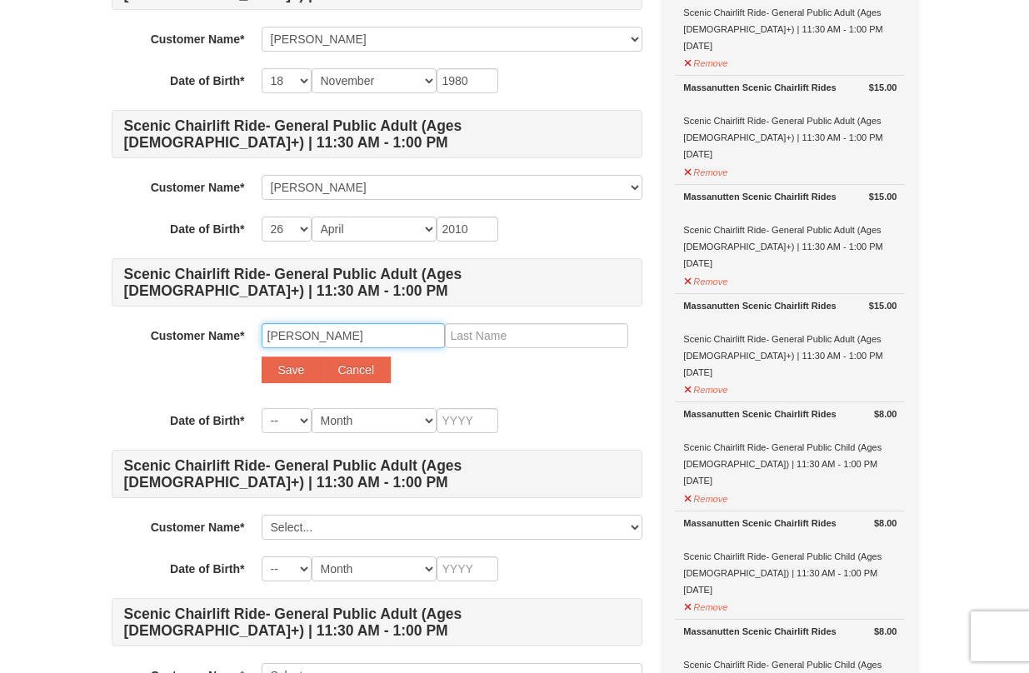
type input "David"
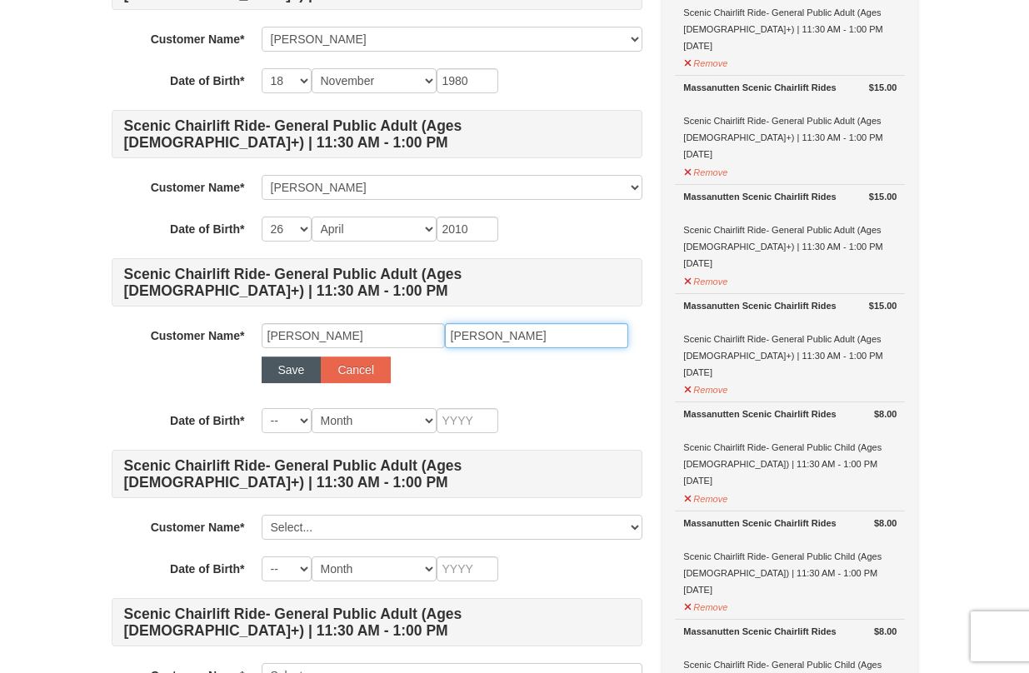
type input "Beilman"
click at [290, 371] on button "Save" at bounding box center [292, 370] width 60 height 27
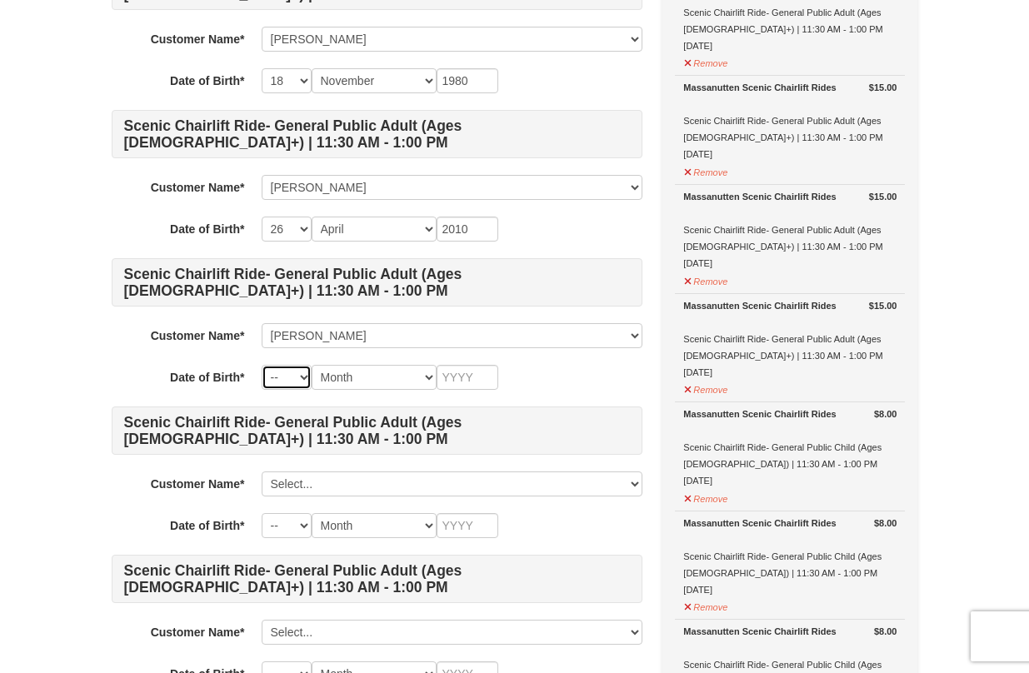
click at [302, 388] on select "-- 01 02 03 04 05 06 07 08 09 10 11 12 13 14 15 16 17 18 19 20 21 22 23 24 25 2…" at bounding box center [287, 377] width 50 height 25
click at [299, 381] on select "-- 01 02 03 04 05 06 07 08 09 10 11 12 13 14 15 16 17 18 19 20 21 22 23 24 25 2…" at bounding box center [287, 377] width 50 height 25
select select "29"
click at [423, 383] on select "Month January February March April May June July August September October Novem…" at bounding box center [374, 377] width 125 height 25
select select "07"
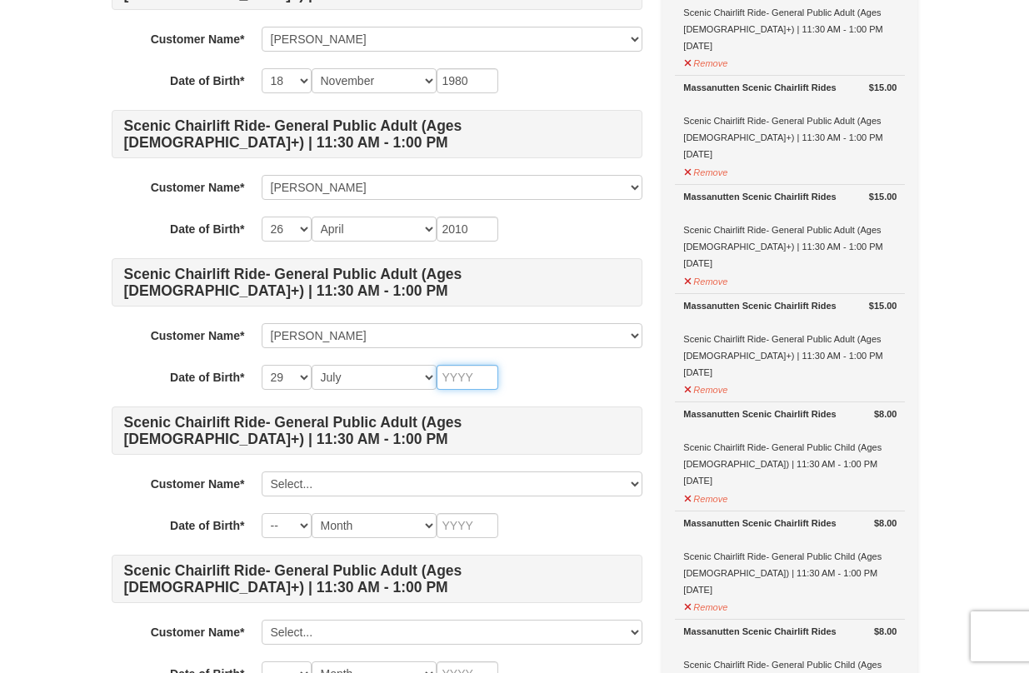
click at [464, 377] on input "text" at bounding box center [468, 377] width 62 height 25
type input "2"
type input "1972"
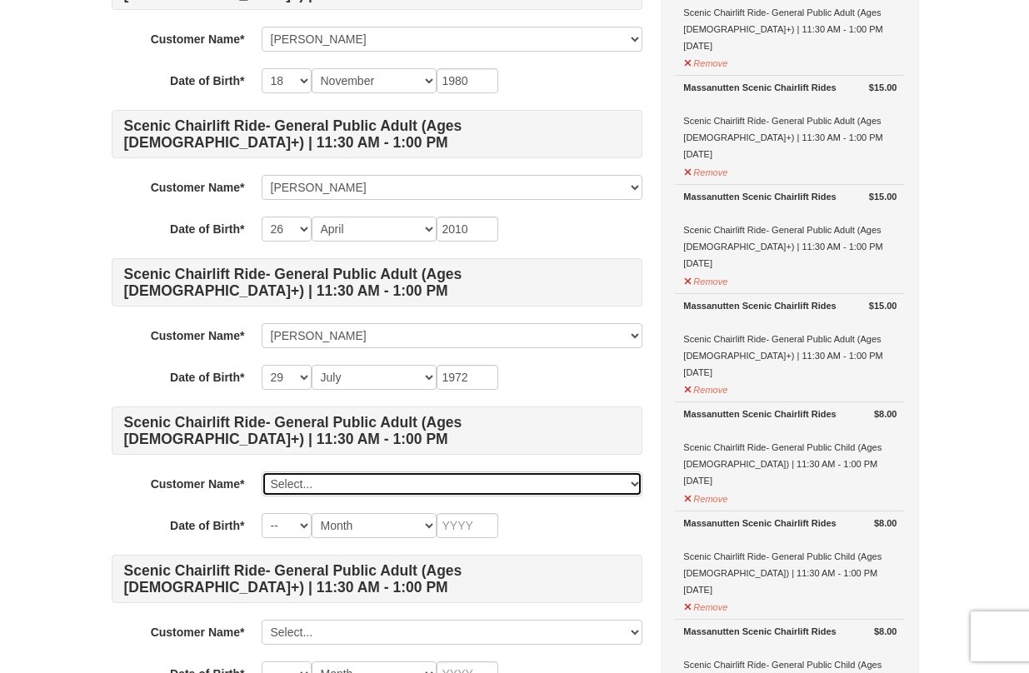
click at [428, 483] on select "Select... Susan Crow Stephanie Clement Sarah Pender Sofia Beilman David Beilman…" at bounding box center [452, 484] width 381 height 25
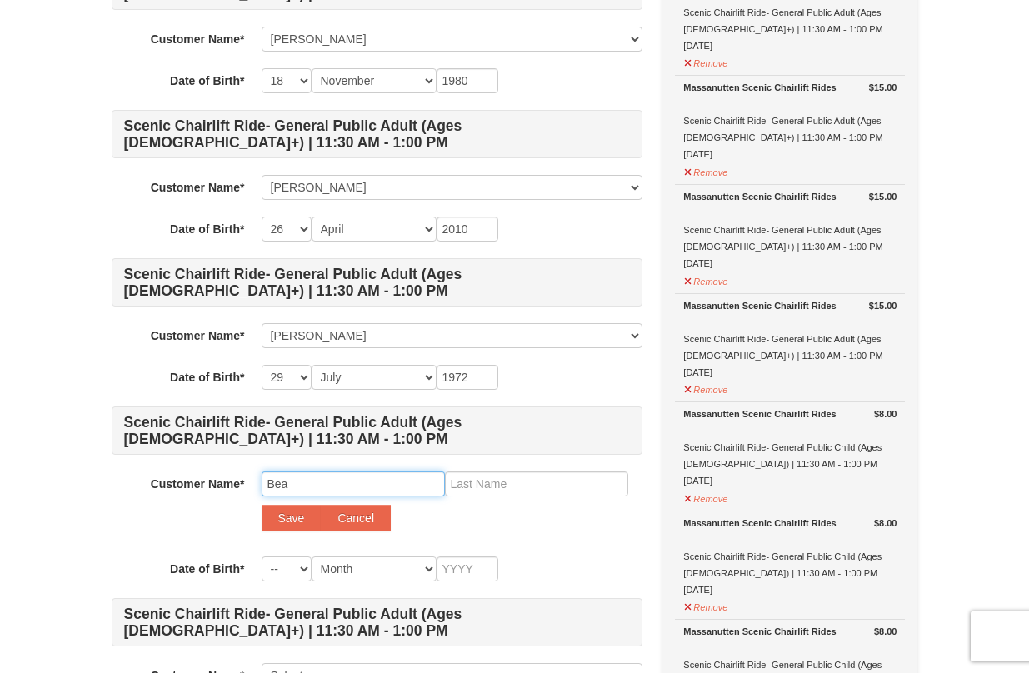
type input "Bea"
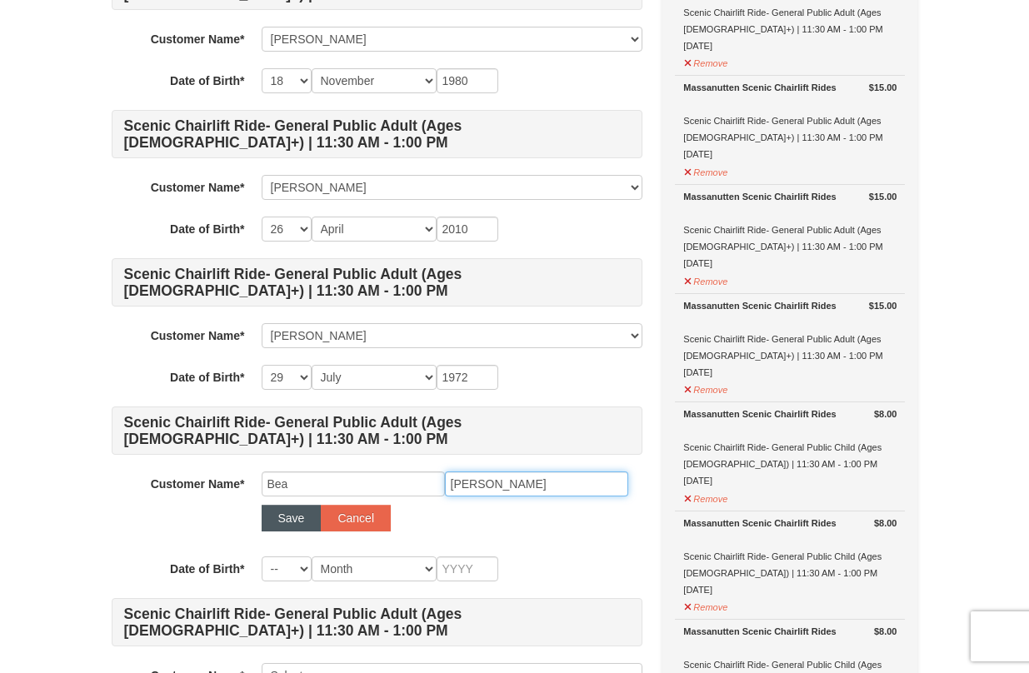
type input "Pender"
click at [290, 513] on button "Save" at bounding box center [292, 518] width 60 height 27
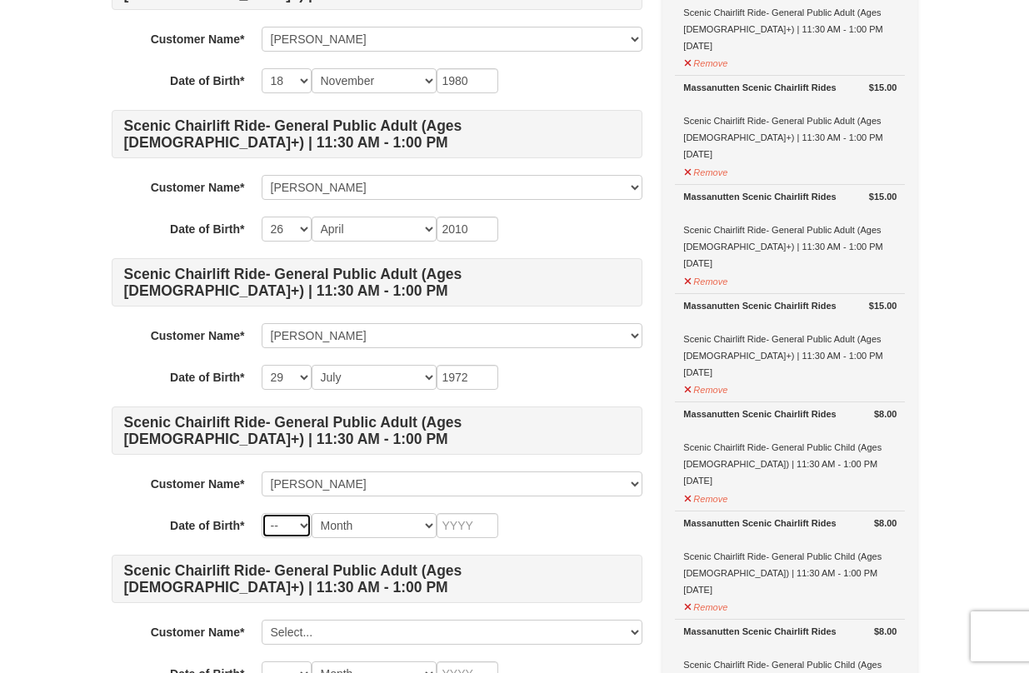
click at [301, 531] on select "-- 01 02 03 04 05 06 07 08 09 10 11 12 13 14 15 16 17 18 19 20 21 22 23 24 25 2…" at bounding box center [287, 525] width 50 height 25
select select "01"
click at [423, 523] on select "Month January February March April May June July August September October Novem…" at bounding box center [374, 525] width 125 height 25
select select "05"
click at [466, 534] on input "text" at bounding box center [468, 525] width 62 height 25
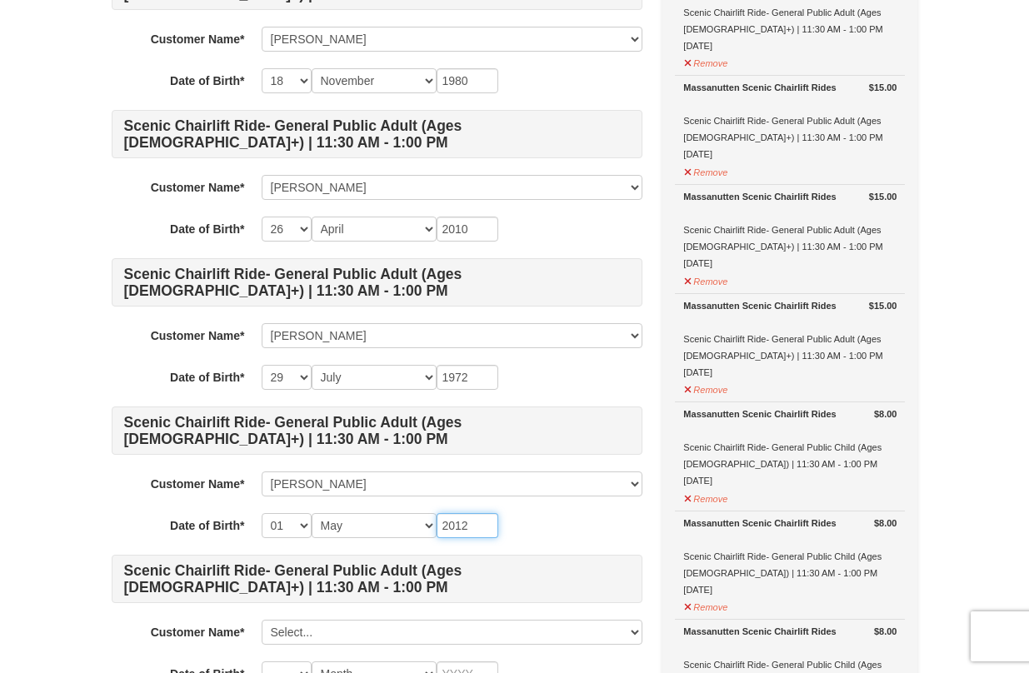
type input "2012"
click at [557, 535] on div "-- 01 02 03 04 05 06 07 08 09 10 11 12 13 14 15 16 17 18 19 20 21 22 23 24 25 2…" at bounding box center [452, 525] width 381 height 25
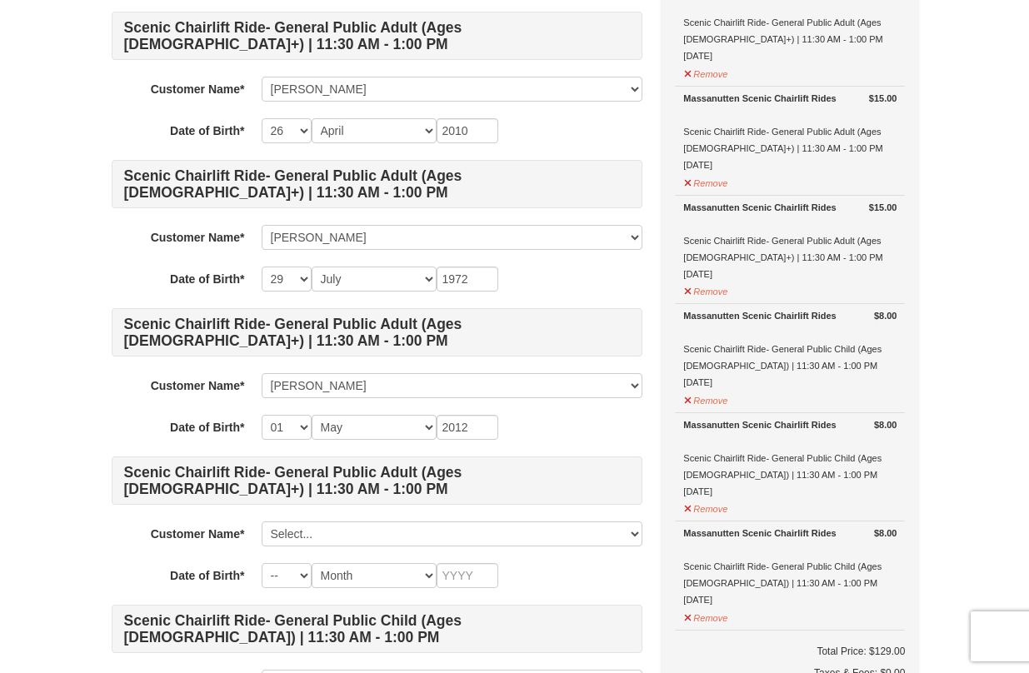
scroll to position [655, 0]
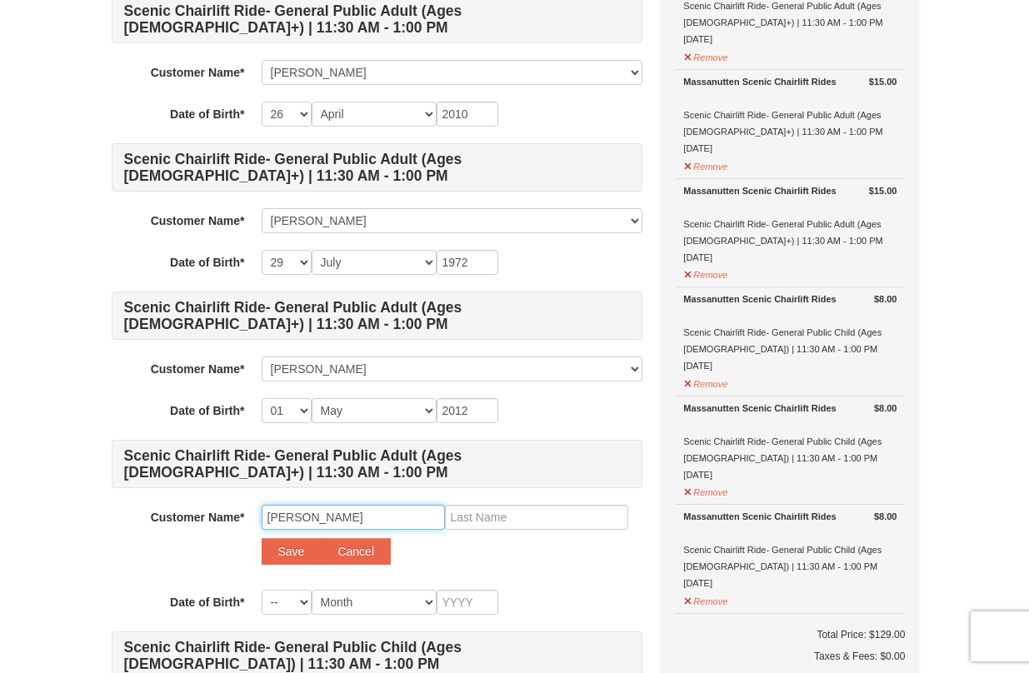
type input "Robin"
type input "Clement"
click at [538, 557] on div "Save Cancel" at bounding box center [452, 551] width 381 height 27
click at [304, 600] on select "-- 01 02 03 04 05 06 07 08 09 10 11 12 13 14 15 16 17 18 19 20 21 22 23 24 25 2…" at bounding box center [287, 602] width 50 height 25
select select "12"
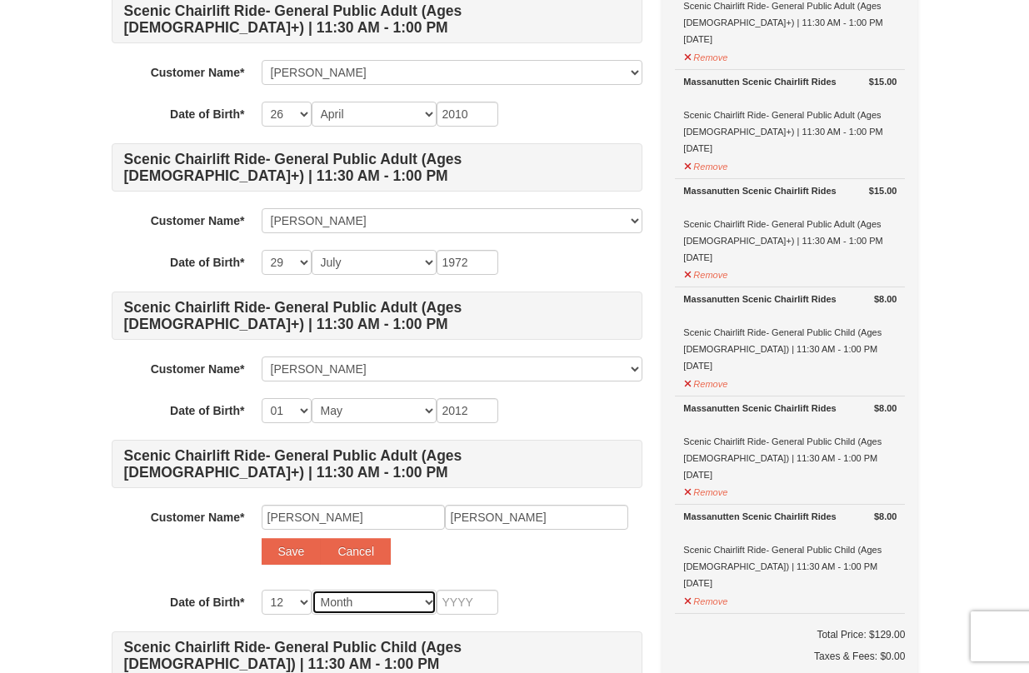
click at [423, 599] on select "Month January February March April May June July August September October Novem…" at bounding box center [374, 602] width 125 height 25
select select "05"
click at [480, 598] on input "text" at bounding box center [468, 602] width 62 height 25
type input "1983"
click at [573, 598] on div "-- 01 02 03 04 05 06 07 08 09 10 11 12 13 14 15 16 17 18 19 20 21 22 23 24 25 2…" at bounding box center [452, 602] width 381 height 25
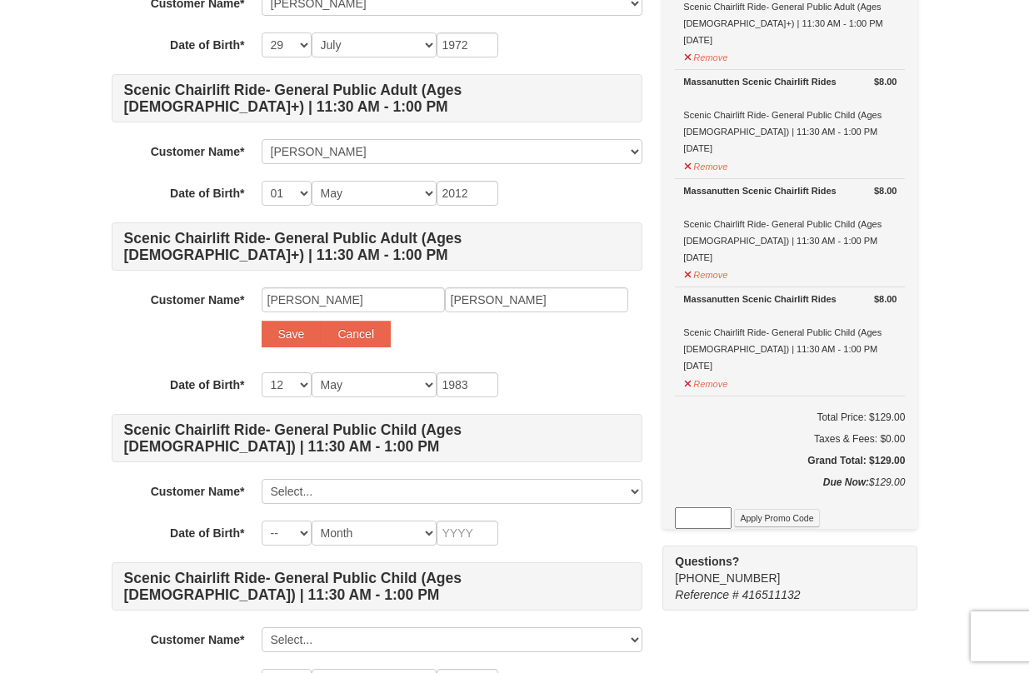
scroll to position [893, 0]
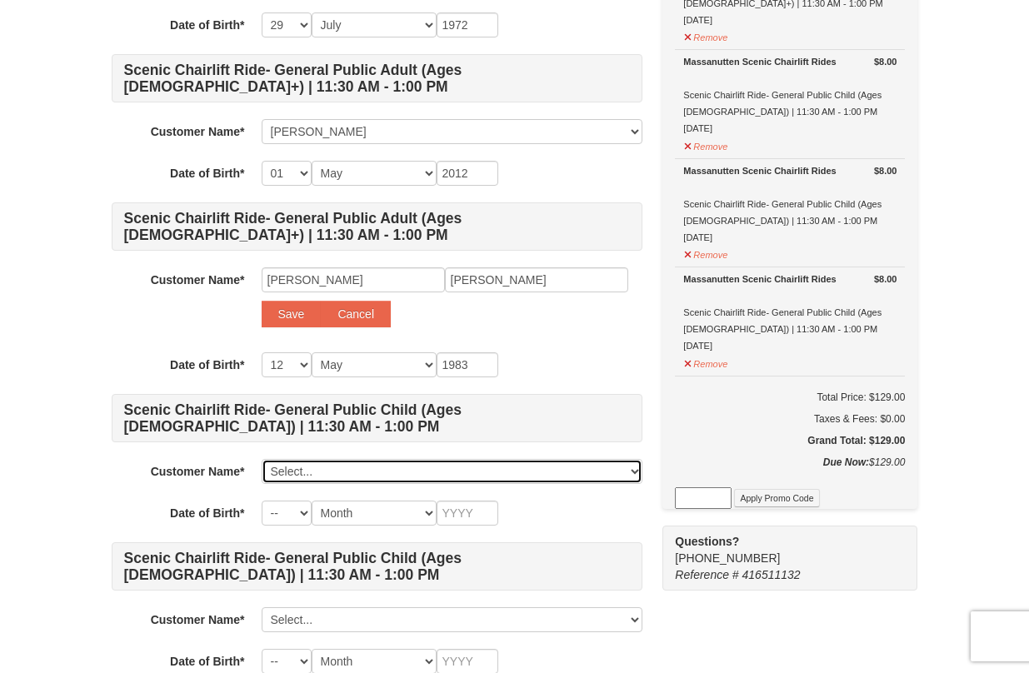
click at [513, 471] on select "Select... Susan Crow Stephanie Clement Sarah Pender Sofia Beilman David Beilman…" at bounding box center [452, 471] width 381 height 25
select select
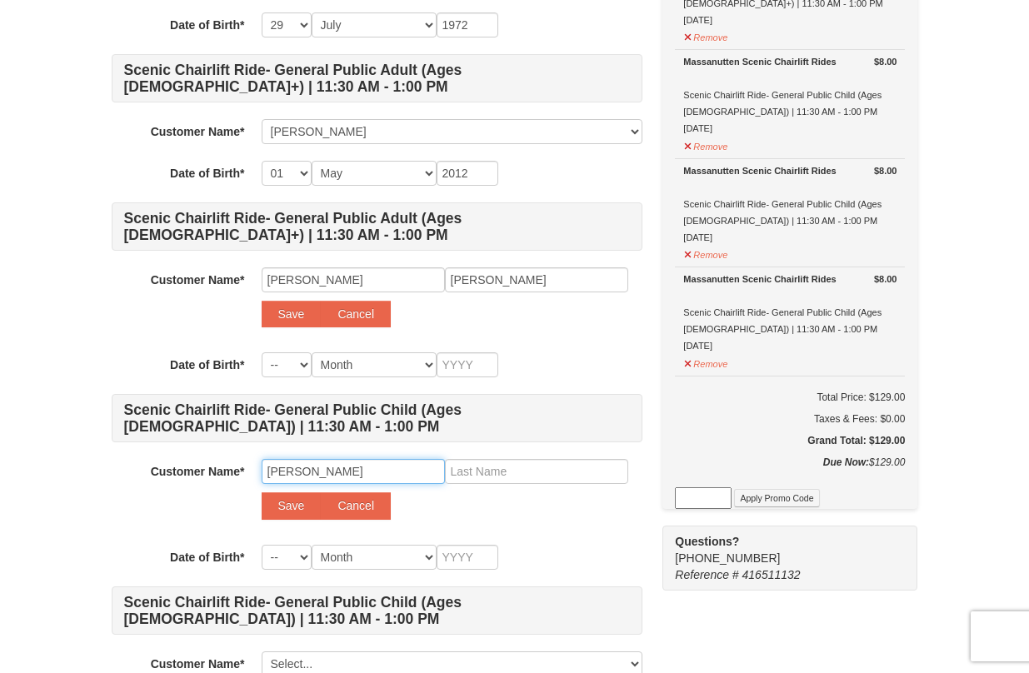
type input "Maggie"
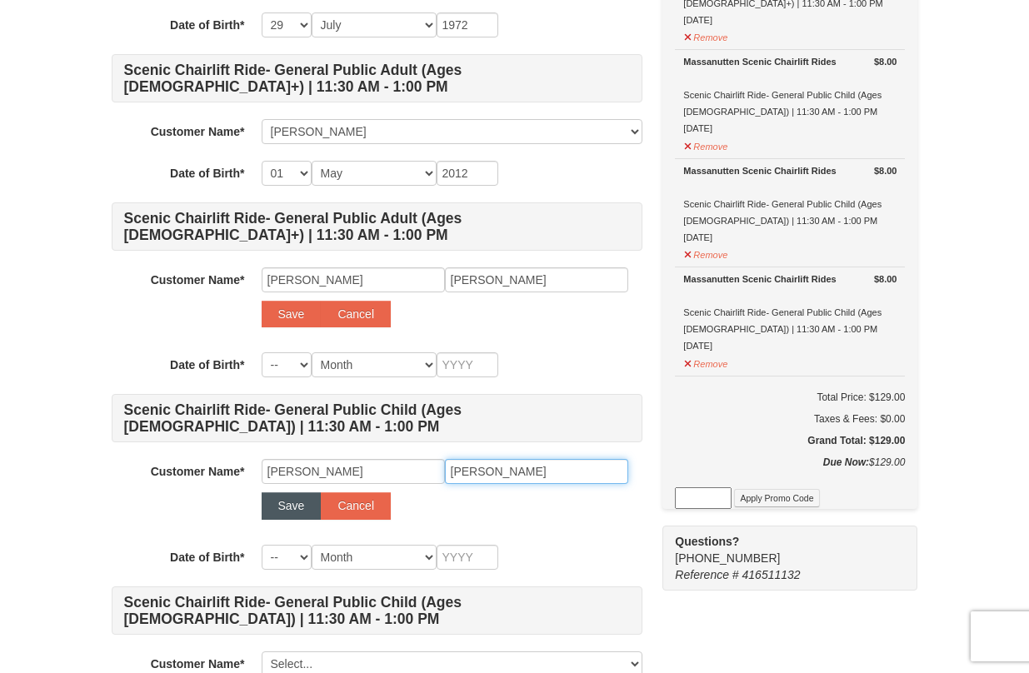
type input "Clement"
click at [290, 508] on button "Save" at bounding box center [292, 506] width 60 height 27
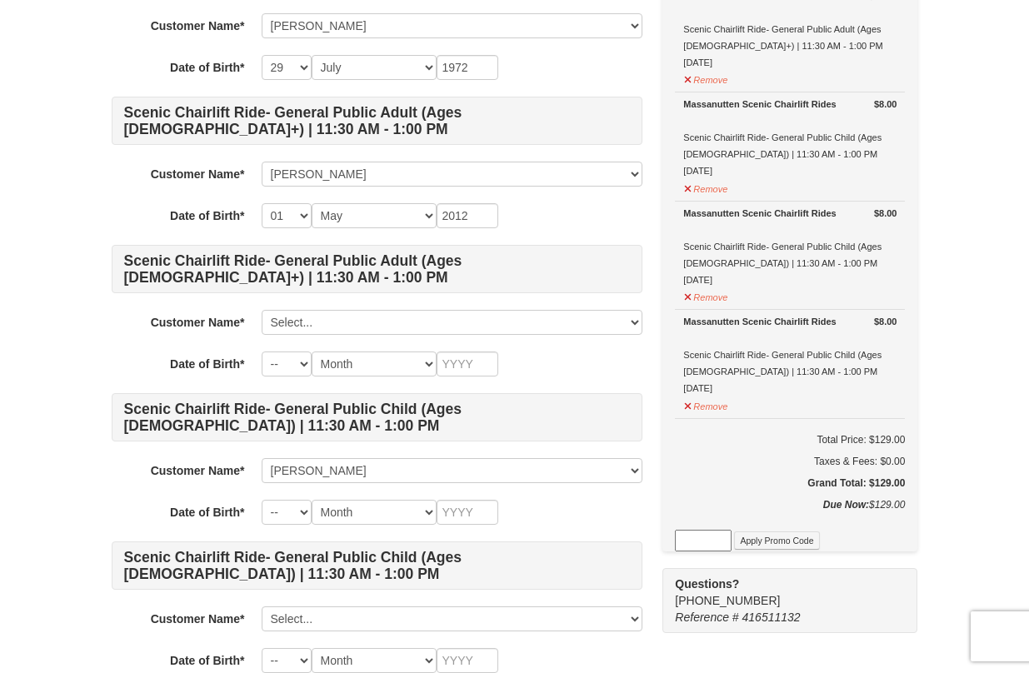
scroll to position [818, 0]
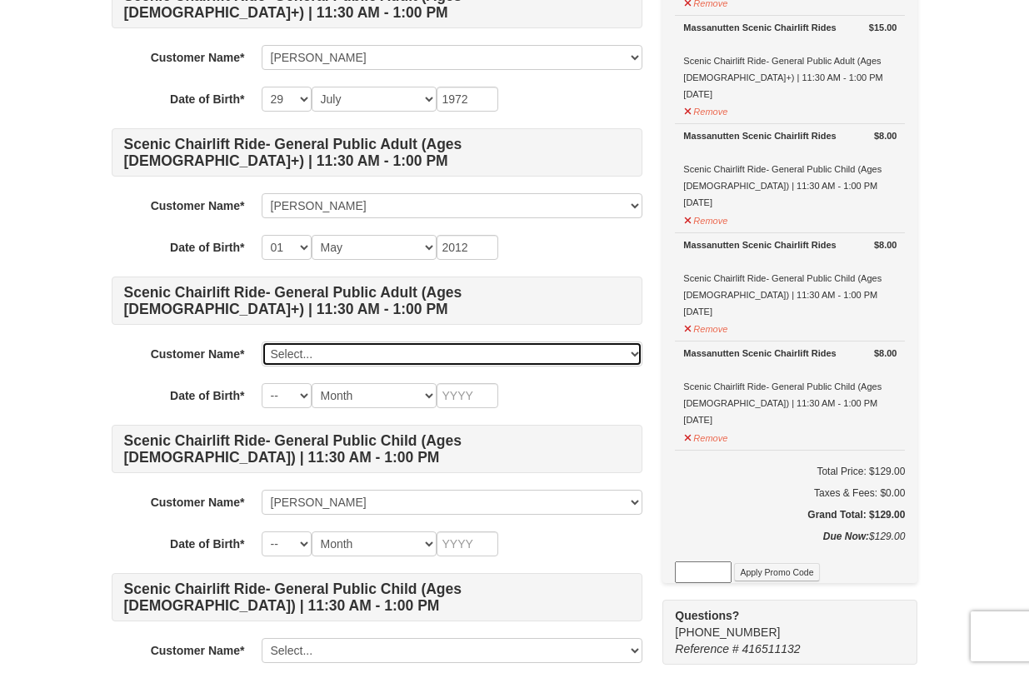
click at [373, 357] on select "Select... Susan Crow Stephanie Clement Sarah Pender Sofia Beilman David Beilman…" at bounding box center [452, 354] width 381 height 25
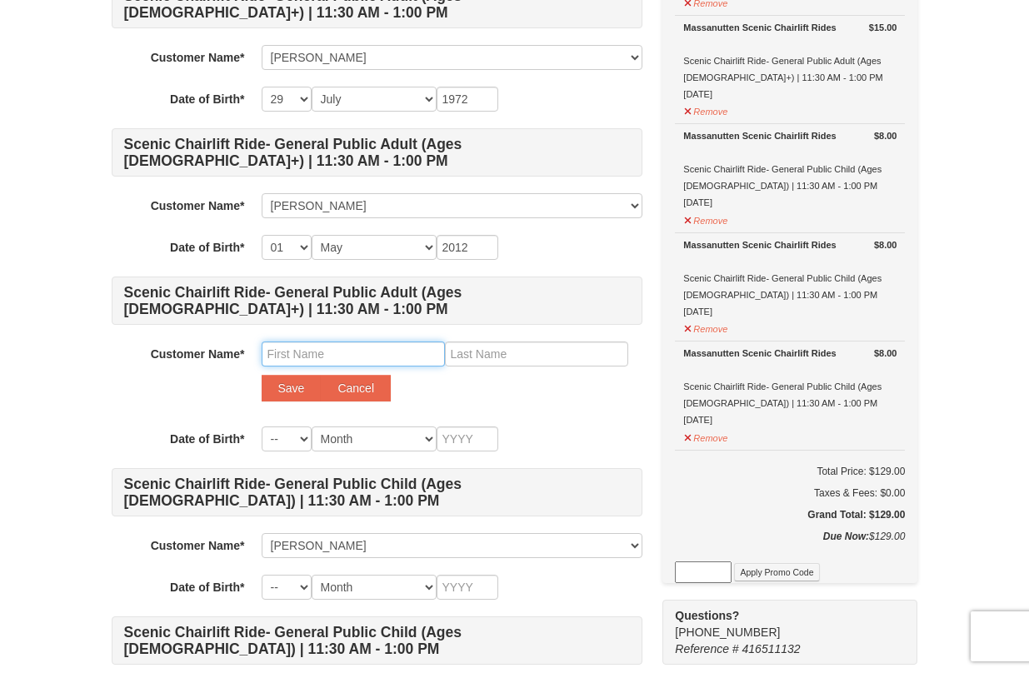
click at [340, 348] on input "text" at bounding box center [353, 354] width 183 height 25
type input "Robin"
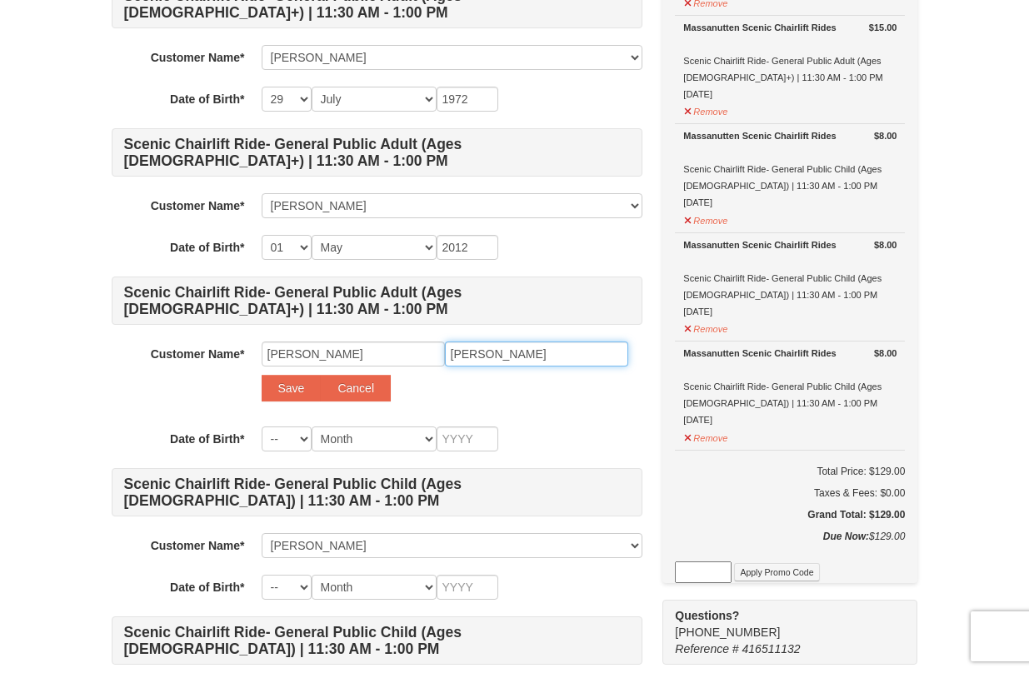
type input "Clement"
click at [283, 388] on button "Save" at bounding box center [292, 388] width 60 height 27
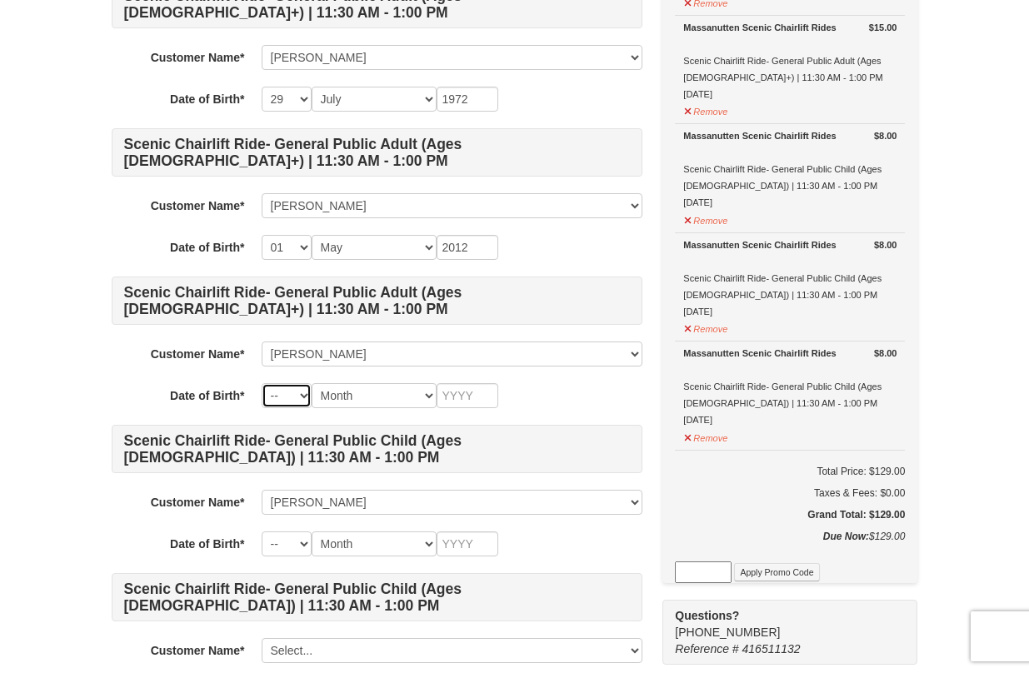
select select "12"
select select "05"
click at [461, 403] on input "text" at bounding box center [468, 395] width 62 height 25
type input "1983"
select select "06"
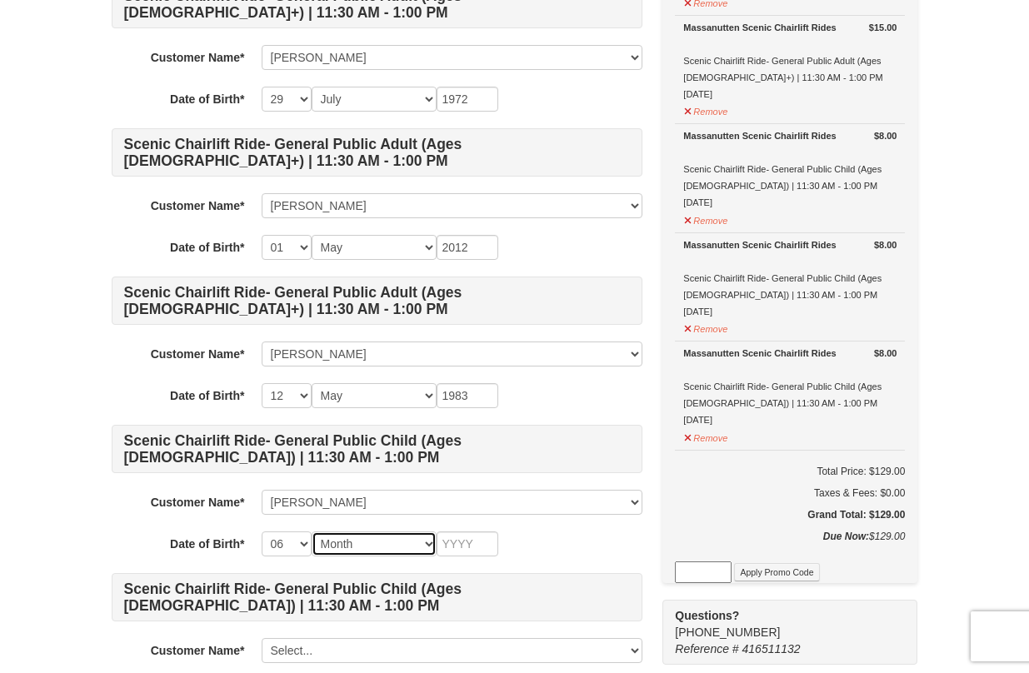
select select "05"
click at [476, 543] on input "text" at bounding box center [468, 544] width 62 height 25
type input "1"
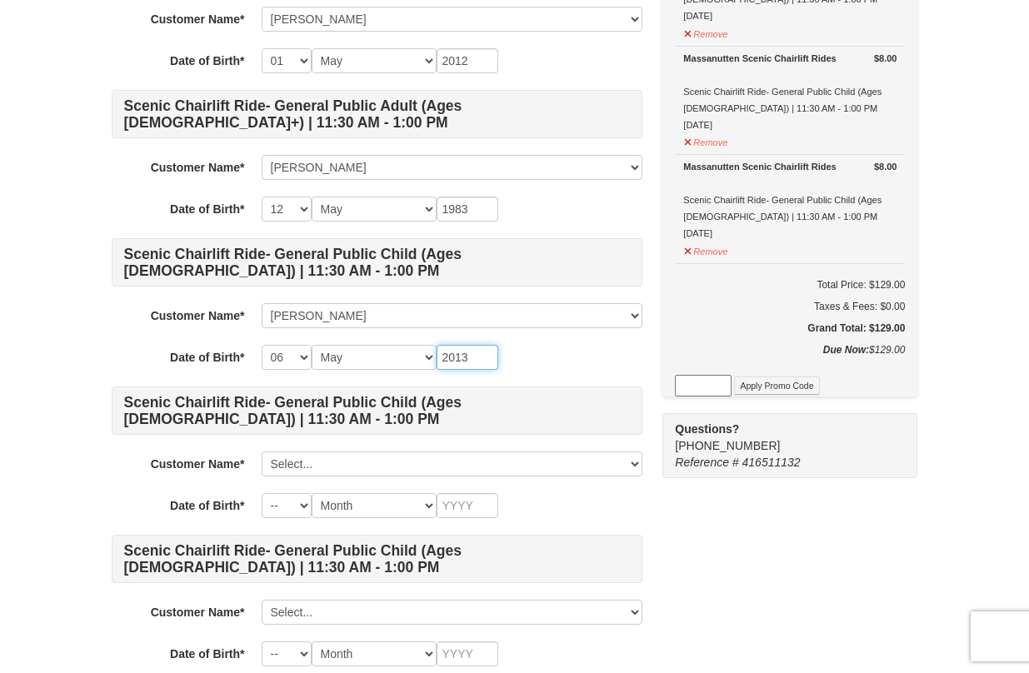
scroll to position [1015, 0]
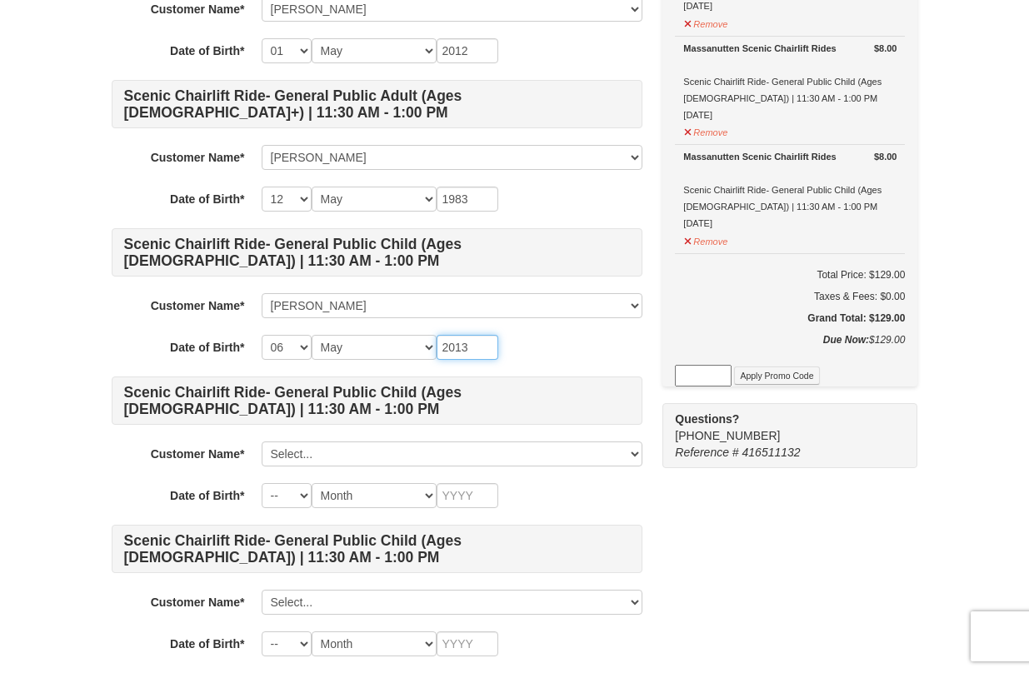
type input "2013"
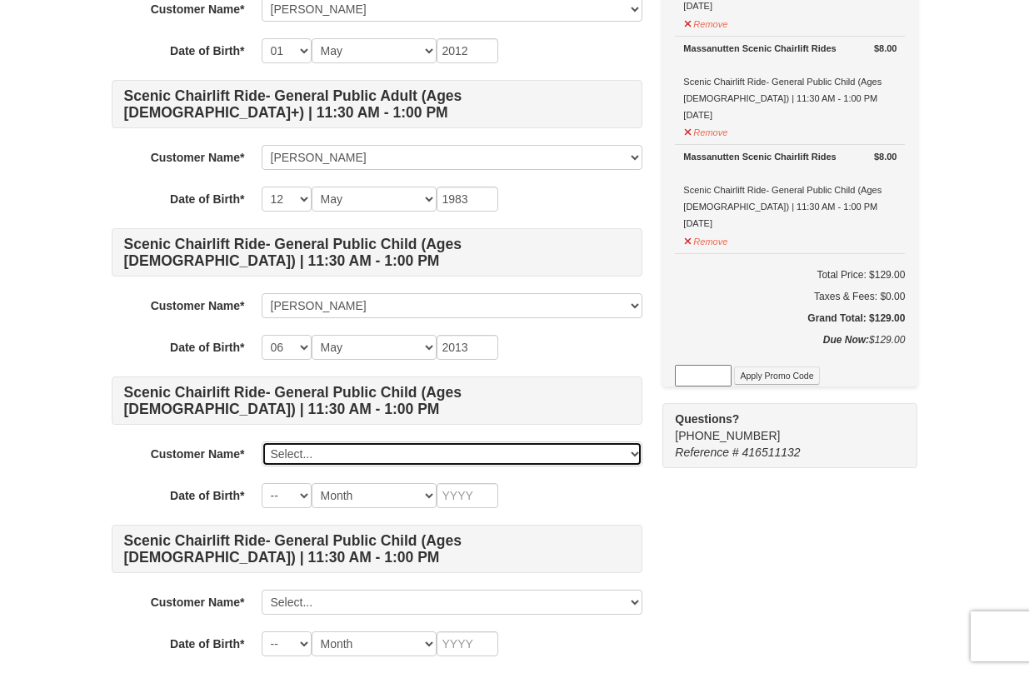
click at [348, 453] on select "Select... Susan Crow Stephanie Clement Sarah Pender Sofia Beilman David Beilman…" at bounding box center [452, 454] width 381 height 25
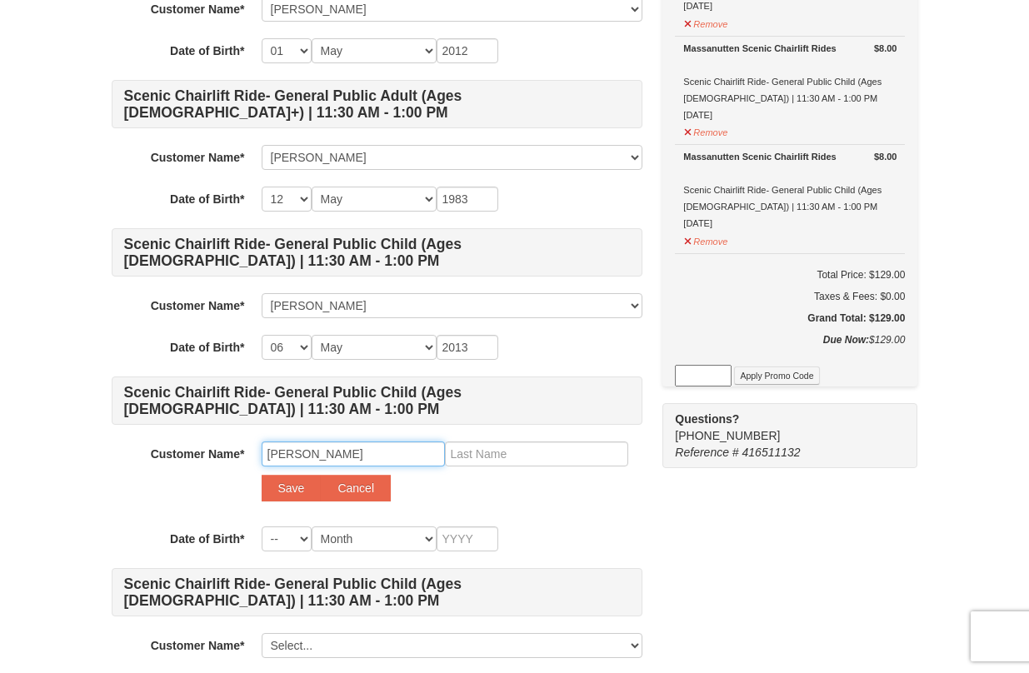
type input "Penny"
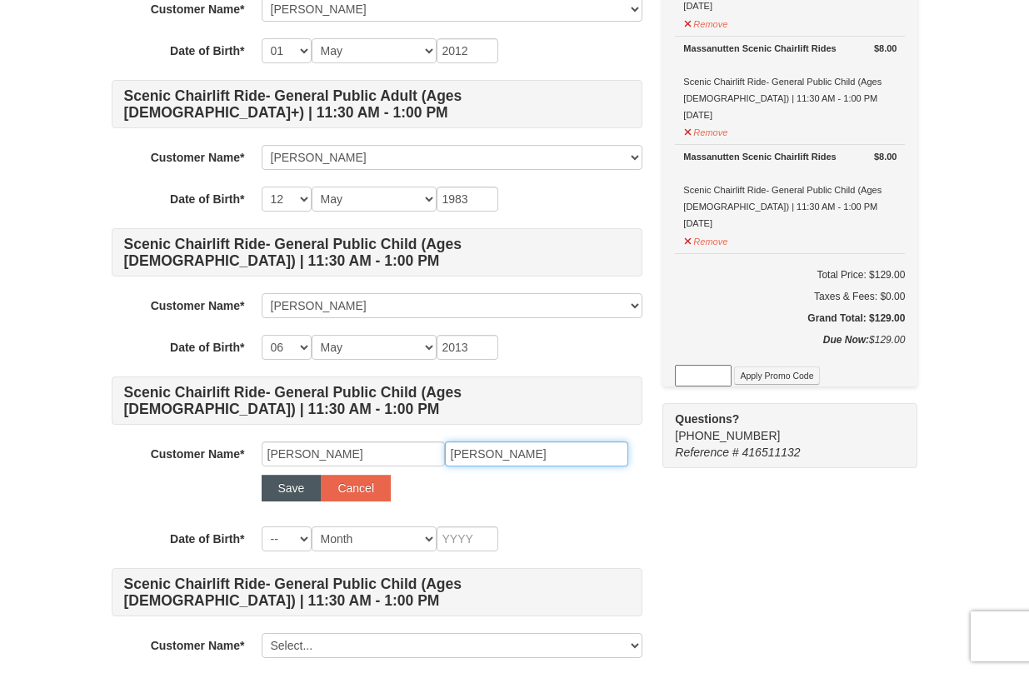
type input "Pender"
click at [284, 485] on button "Save" at bounding box center [292, 488] width 60 height 27
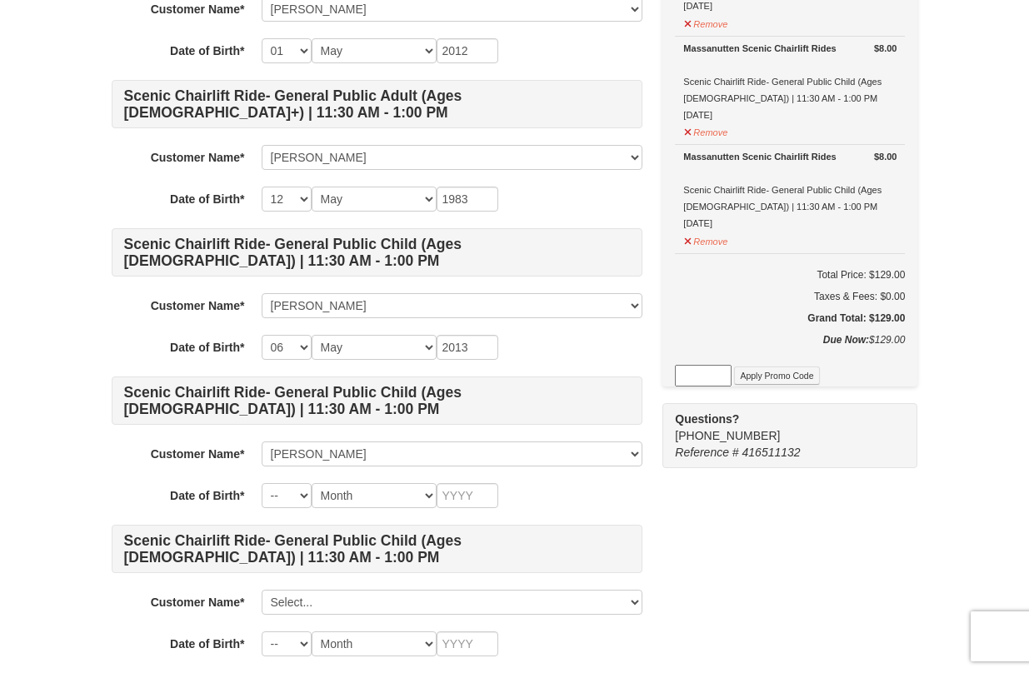
click at [302, 537] on h4 "Scenic Chairlift Ride- General Public Child (Ages 6 - 12) | 11:30 AM - 1:00 PM" at bounding box center [377, 549] width 531 height 48
click at [302, 499] on select "-- 01 02 03 04 05 06 07 08 09 10 11 12 13 14 15 16 17 18 19 20 21 22 23 24 25 2…" at bounding box center [287, 495] width 50 height 25
select select "02"
click at [413, 494] on select "Month January February March April May June July August September October Novem…" at bounding box center [374, 495] width 125 height 25
select select "10"
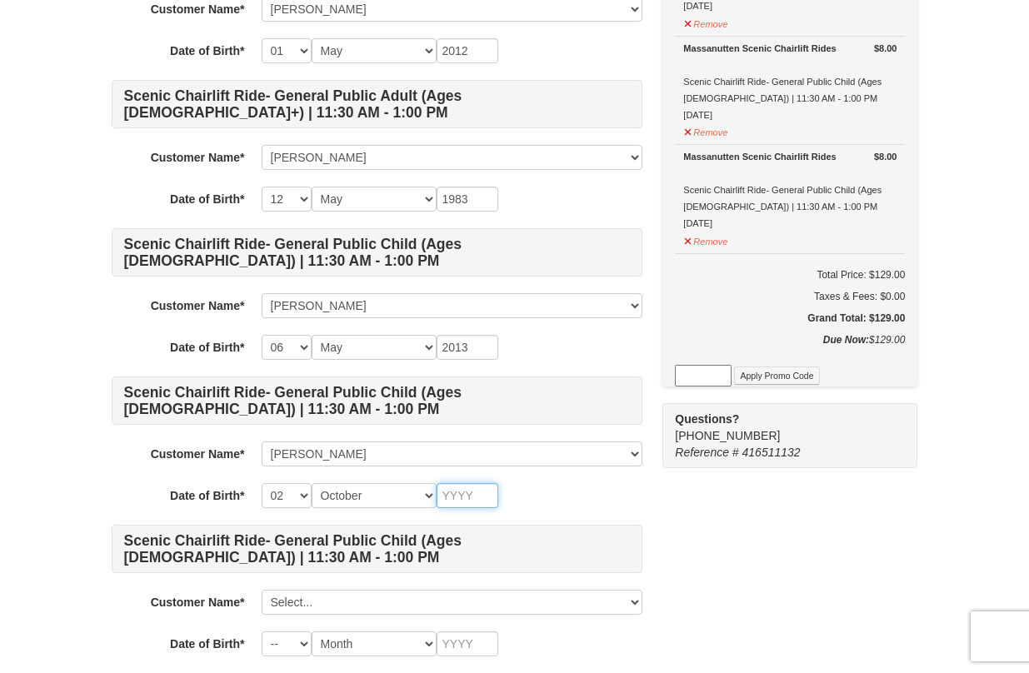
click at [471, 498] on input "text" at bounding box center [468, 495] width 62 height 25
type input "2013"
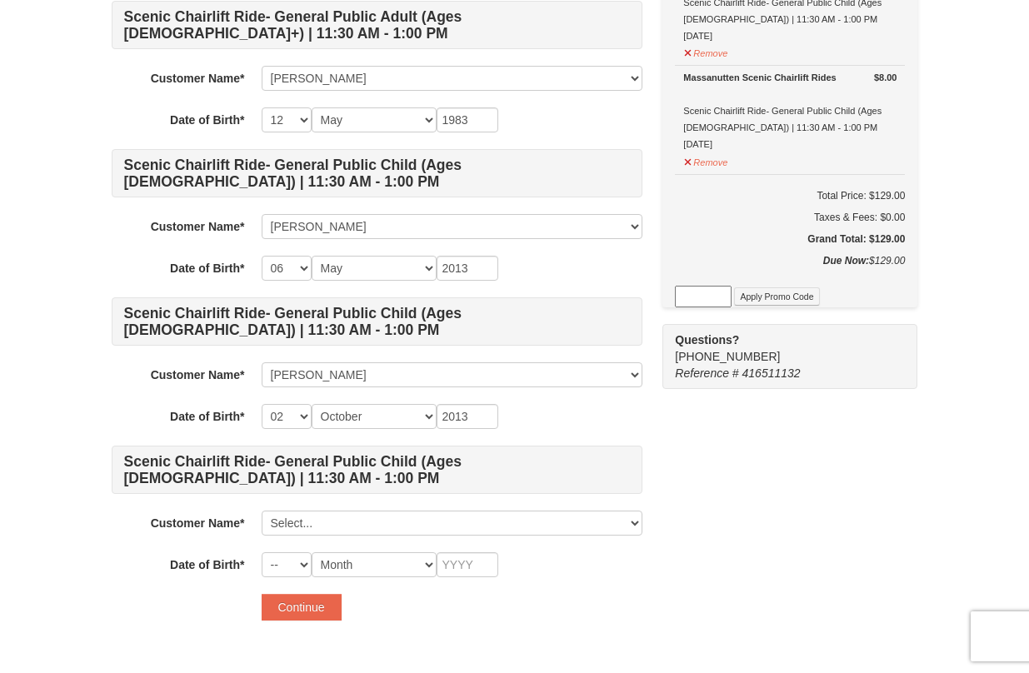
scroll to position [1107, 0]
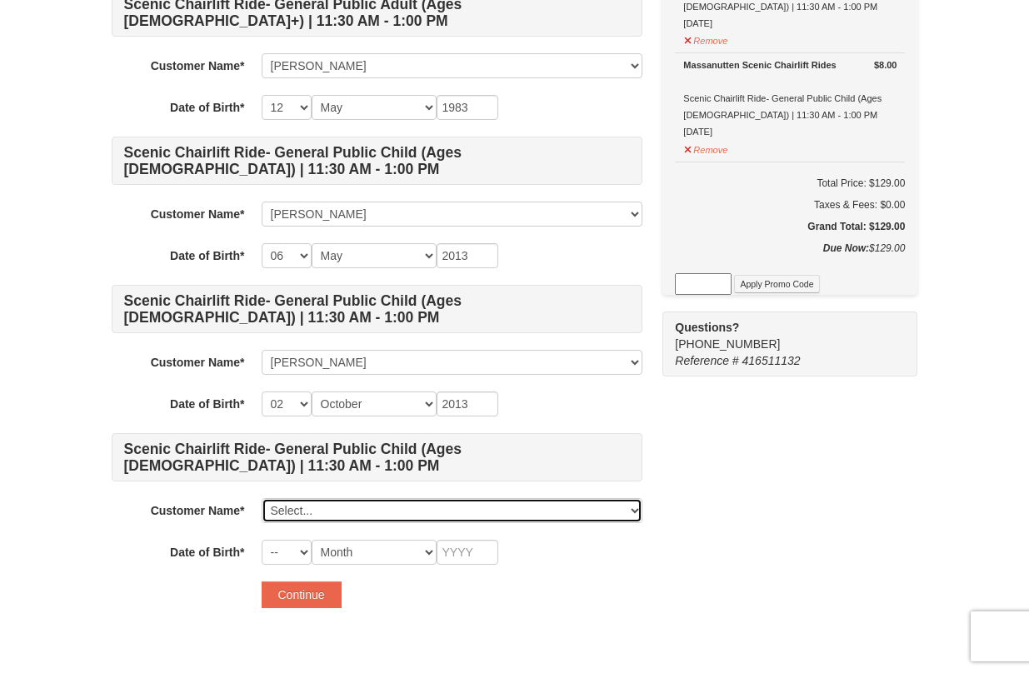
click at [627, 517] on select "Select... Susan Crow Stephanie Clement Sarah Pender Sofia Beilman David Beilman…" at bounding box center [452, 510] width 381 height 25
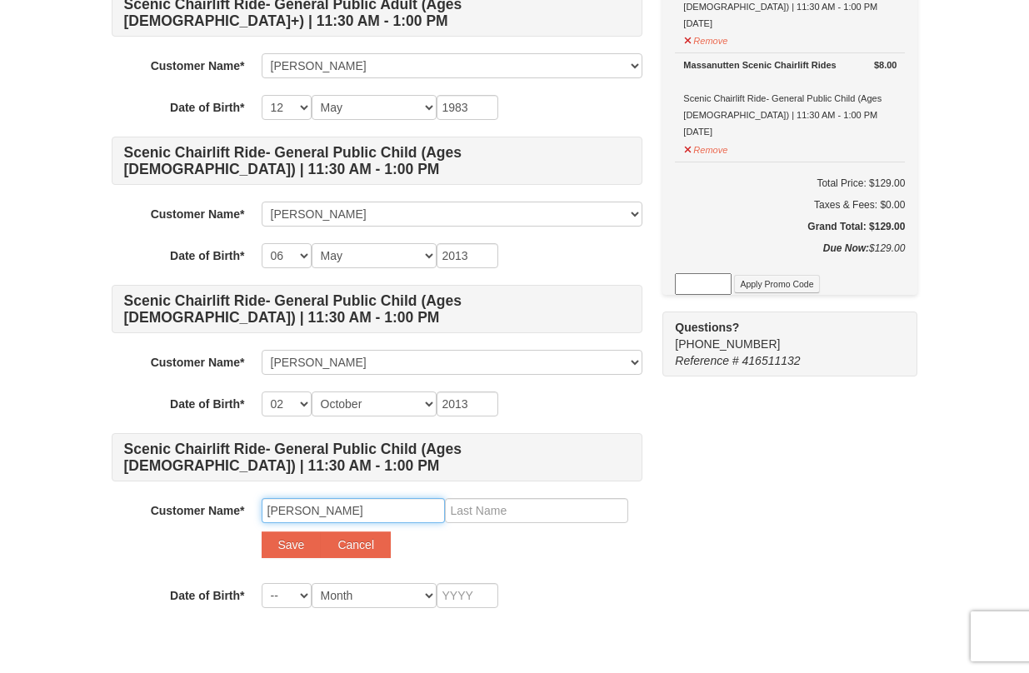
type input "Benjamin"
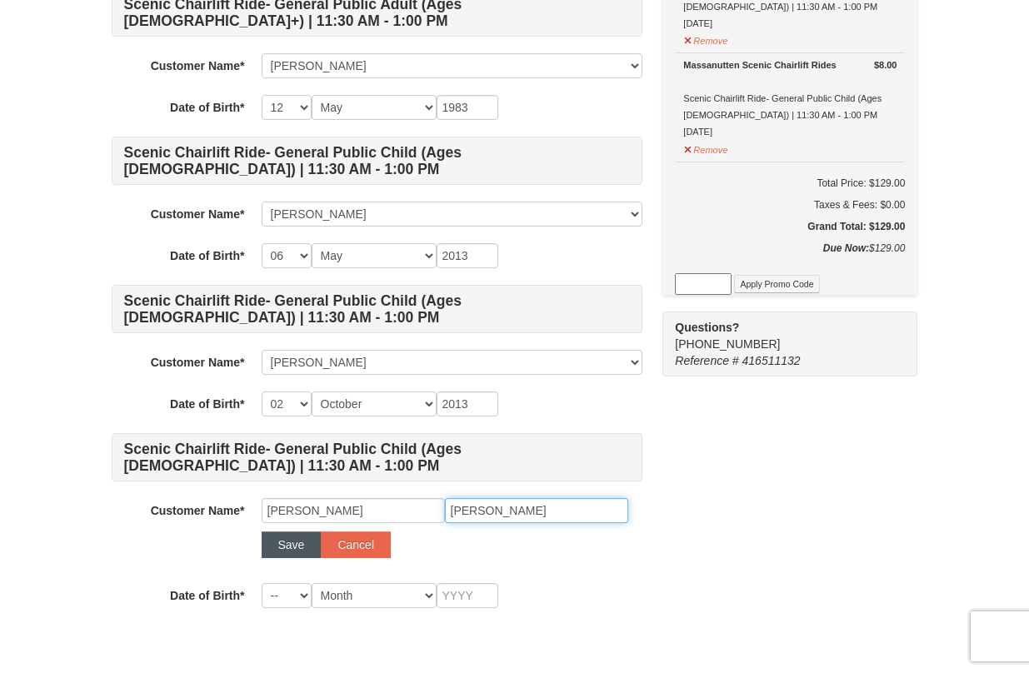
type input "Clement"
click at [282, 544] on button "Save" at bounding box center [292, 545] width 60 height 27
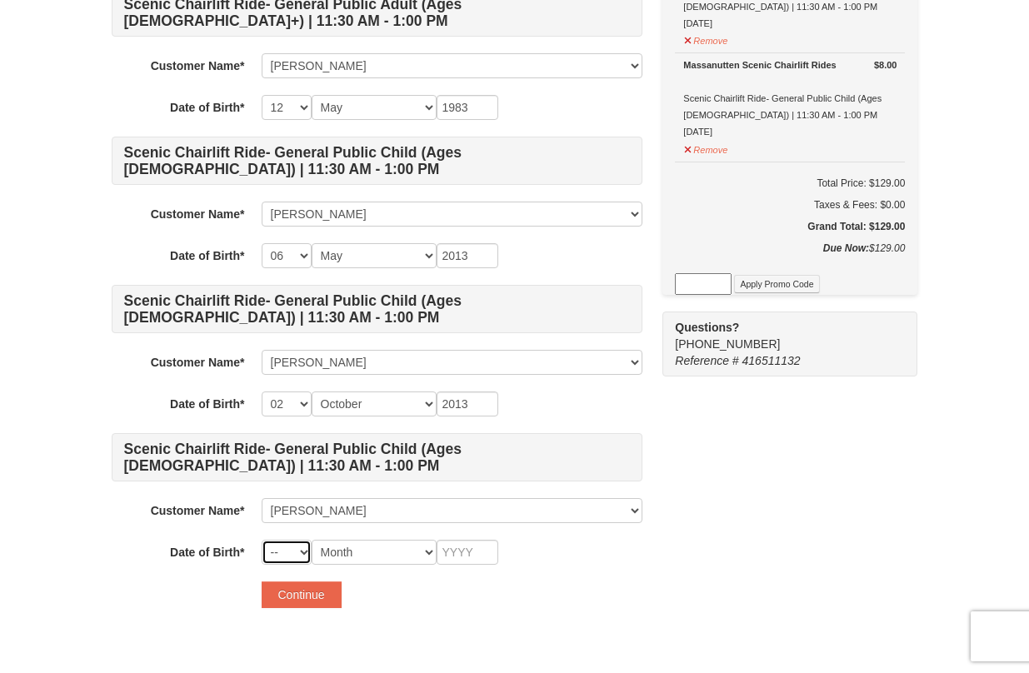
click at [306, 555] on select "-- 01 02 03 04 05 06 07 08 09 10 11 12 13 14 15 16 17 18 19 20 21 22 23 24 25 2…" at bounding box center [287, 552] width 50 height 25
select select "11"
click at [422, 554] on select "Month January February March April May June July August September October Novem…" at bounding box center [374, 552] width 125 height 25
select select "02"
click at [464, 549] on input "text" at bounding box center [468, 552] width 62 height 25
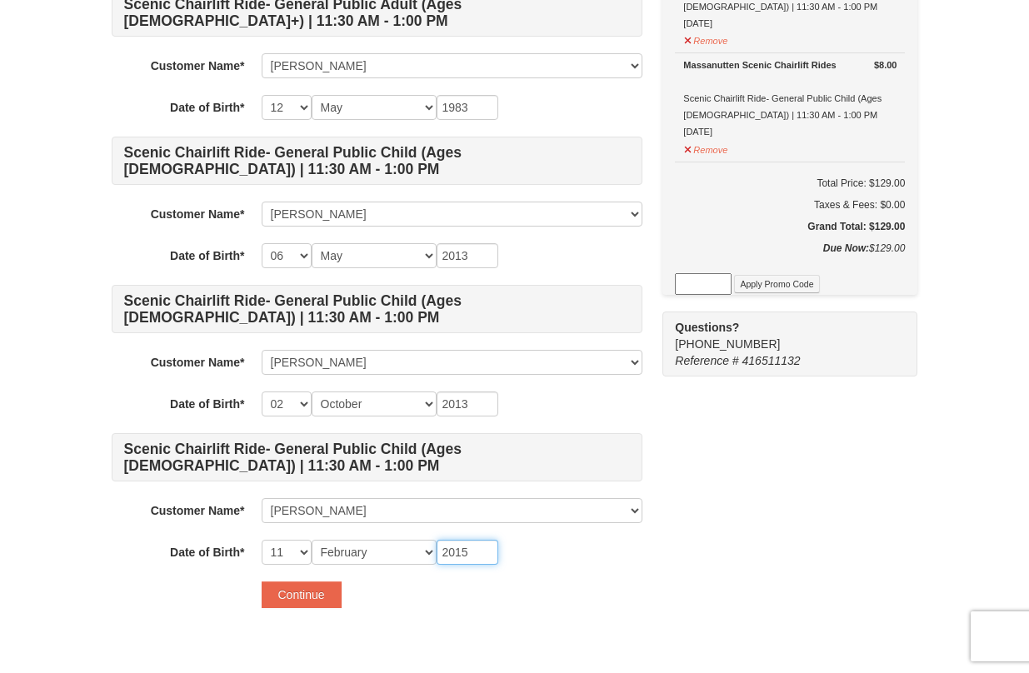
type input "2015"
click at [318, 597] on button "Continue" at bounding box center [302, 595] width 80 height 27
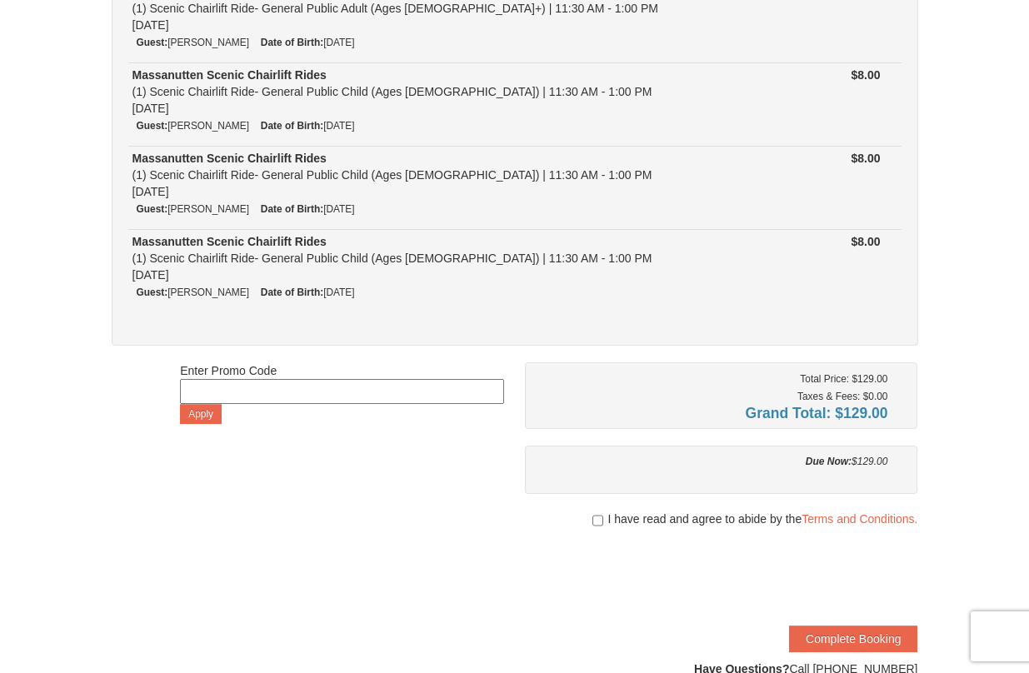
scroll to position [713, 0]
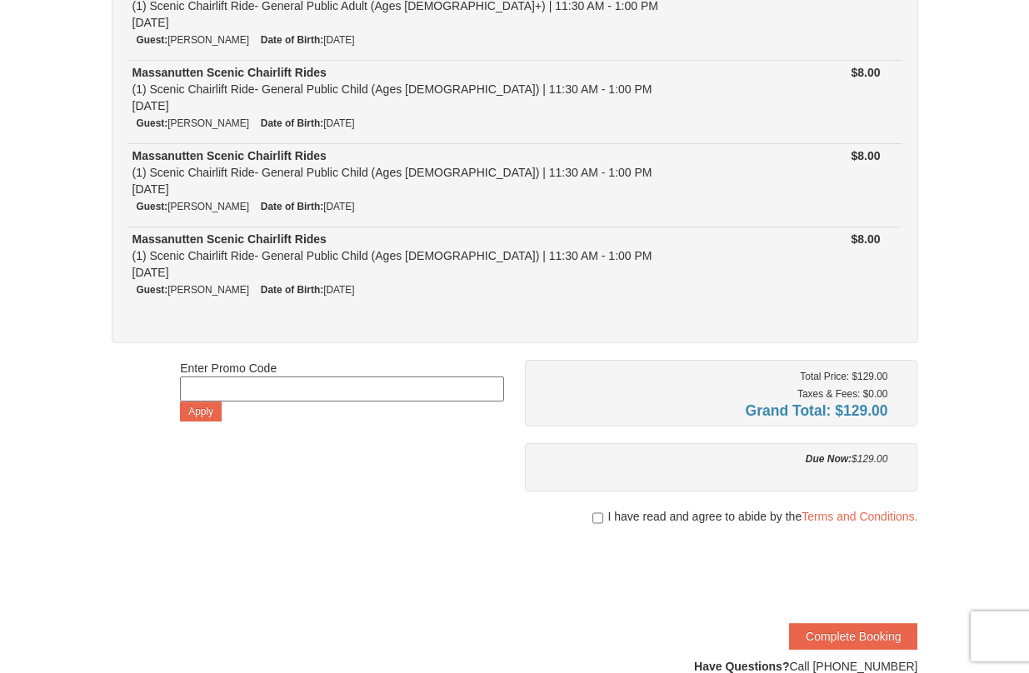
click at [601, 518] on div "I have read and agree to abide by the Terms and Conditions." at bounding box center [721, 516] width 393 height 17
click at [597, 518] on input "checkbox" at bounding box center [598, 518] width 11 height 13
checkbox input "true"
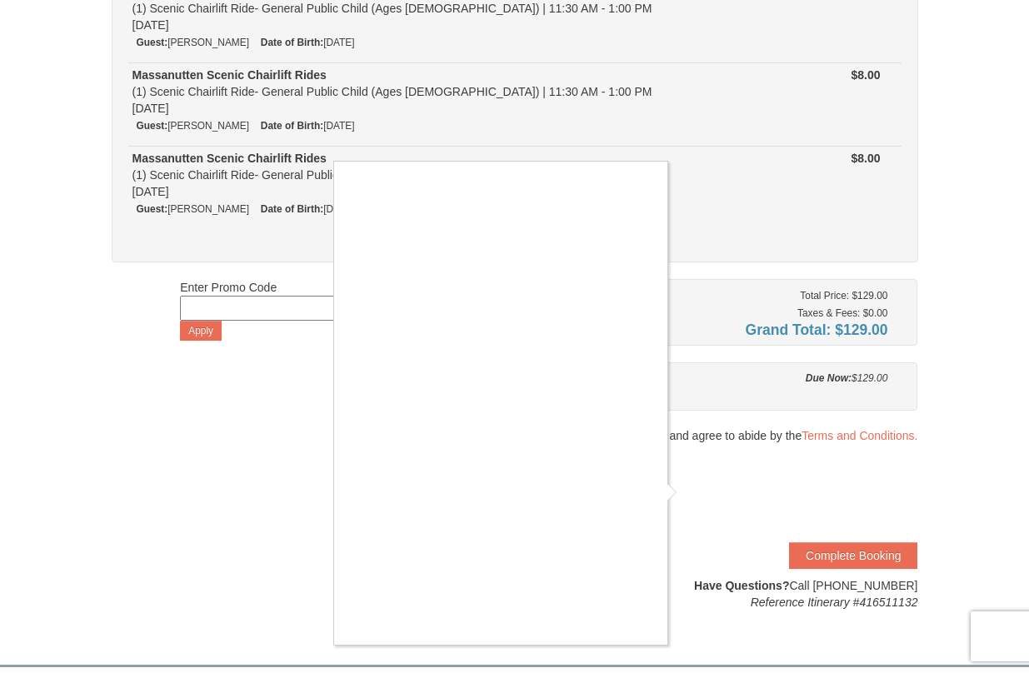
scroll to position [800, 0]
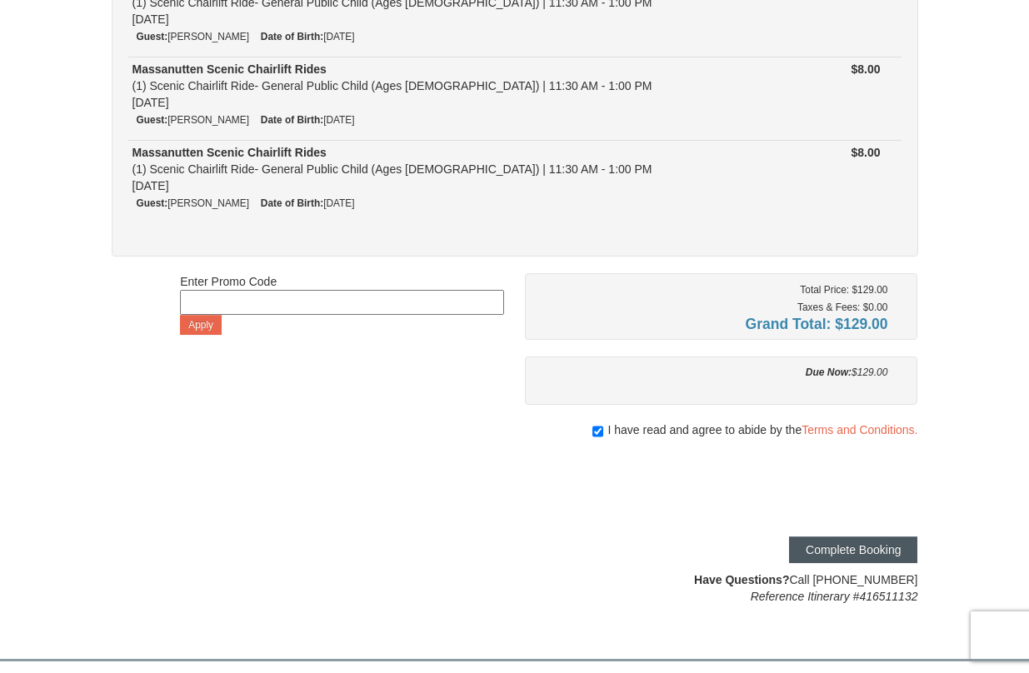
click at [825, 550] on button "Complete Booking" at bounding box center [853, 550] width 128 height 27
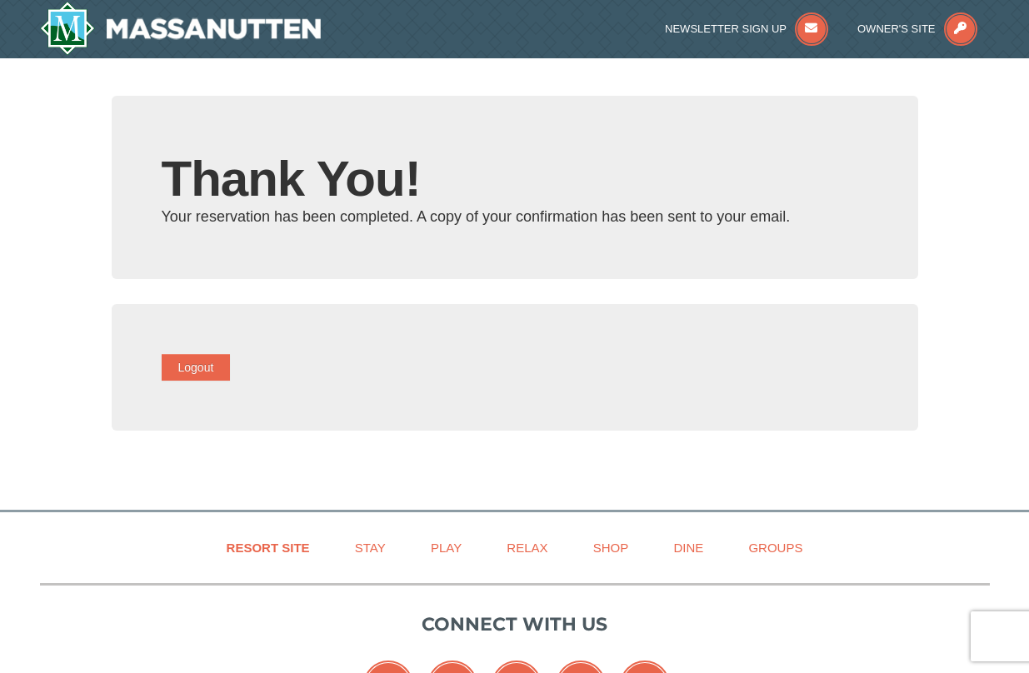
type input "[EMAIL_ADDRESS][DOMAIN_NAME]"
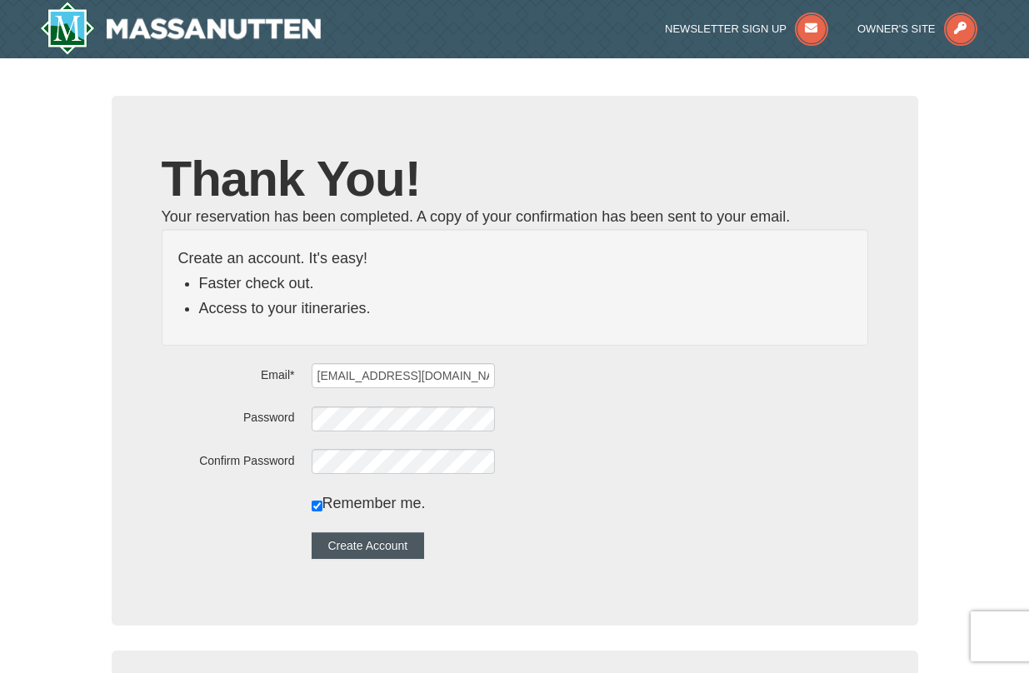
click at [411, 543] on button "Create Account" at bounding box center [368, 546] width 113 height 27
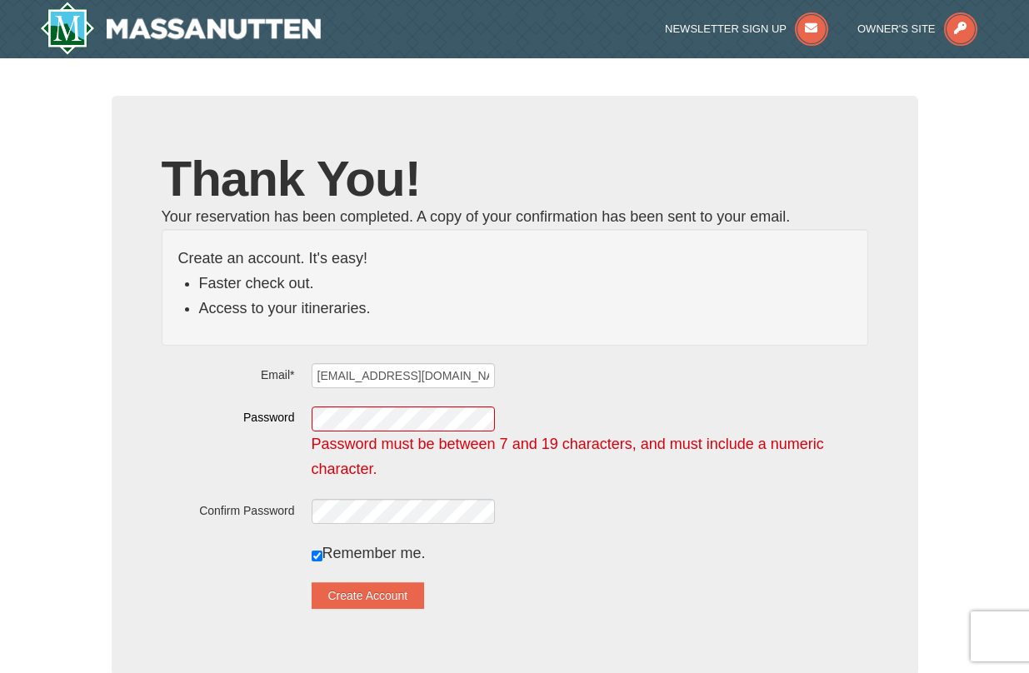
click at [508, 563] on div "Remember me." at bounding box center [590, 553] width 557 height 25
click at [413, 597] on button "Create Account" at bounding box center [368, 596] width 113 height 27
click at [407, 594] on button "Create Account" at bounding box center [368, 596] width 113 height 27
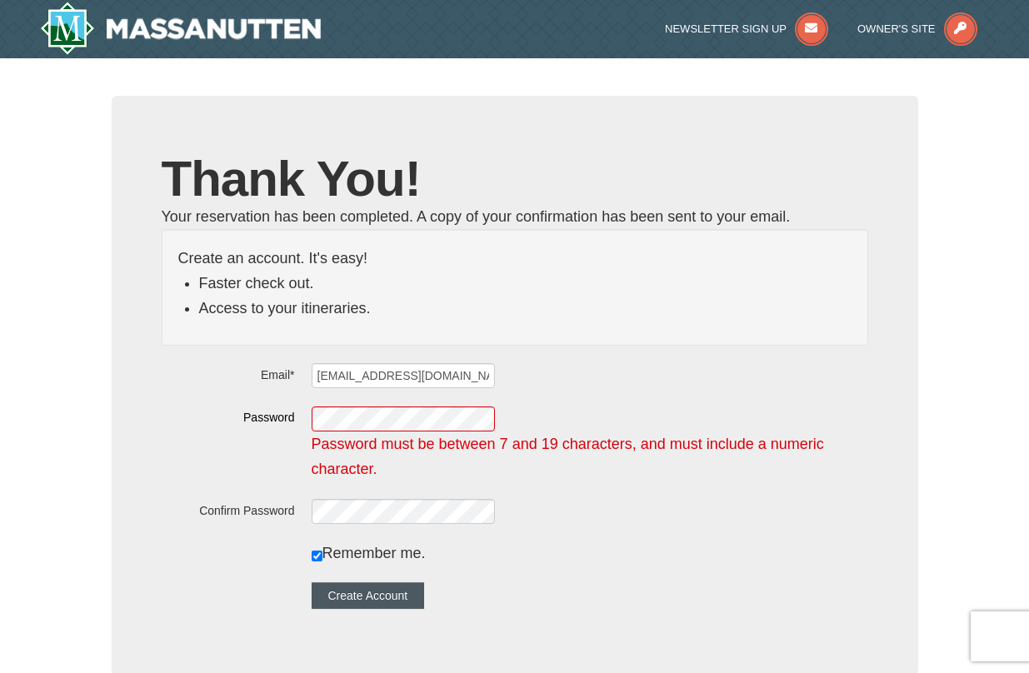
click at [407, 594] on button "Create Account" at bounding box center [368, 596] width 113 height 27
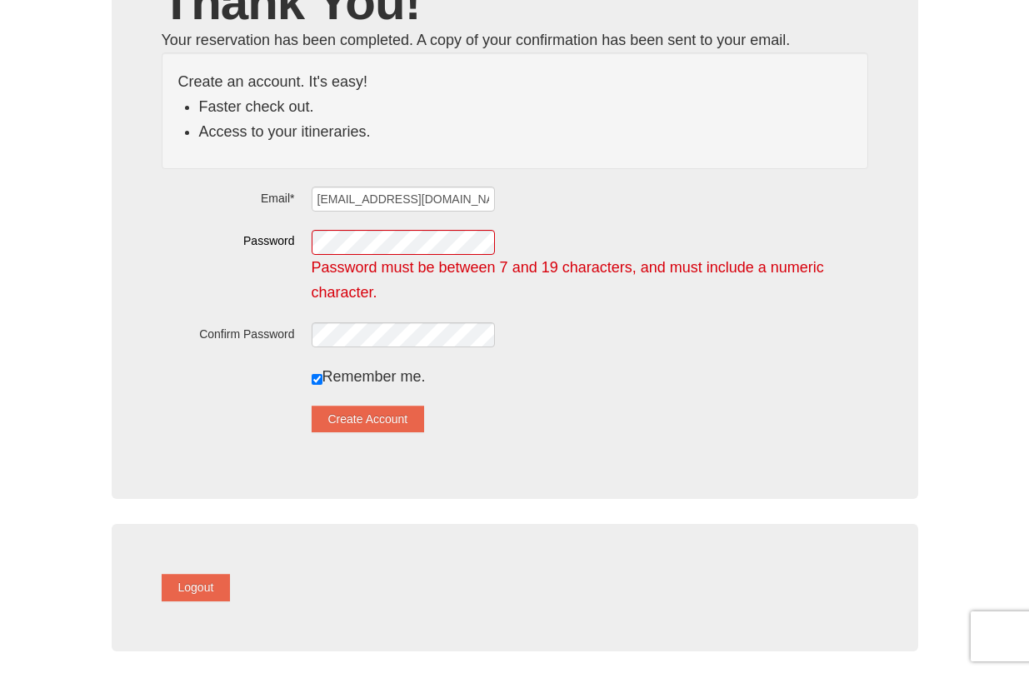
scroll to position [168, 0]
